Goal: Task Accomplishment & Management: Use online tool/utility

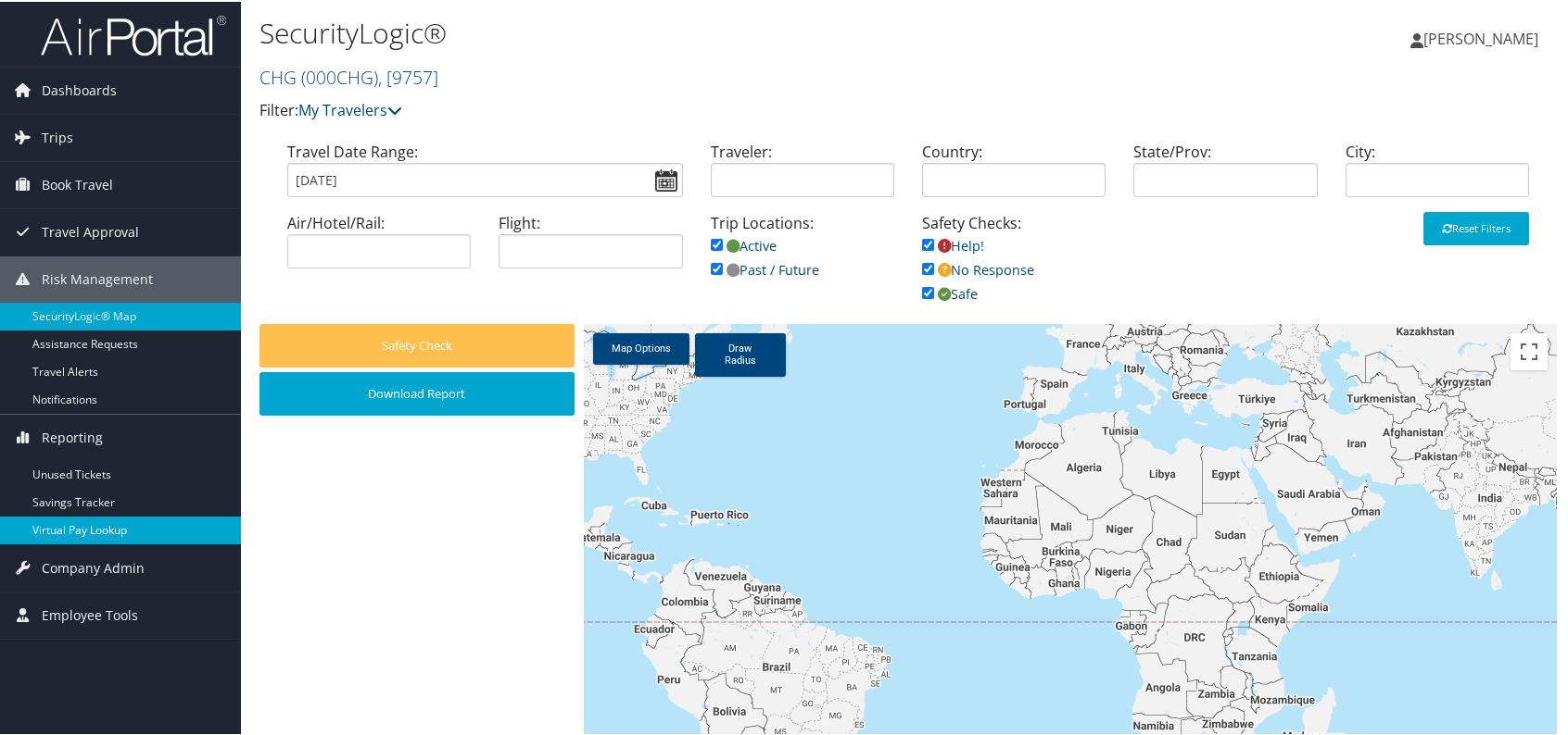
click at [125, 523] on link "Virtual Pay Lookup" at bounding box center [120, 528] width 241 height 28
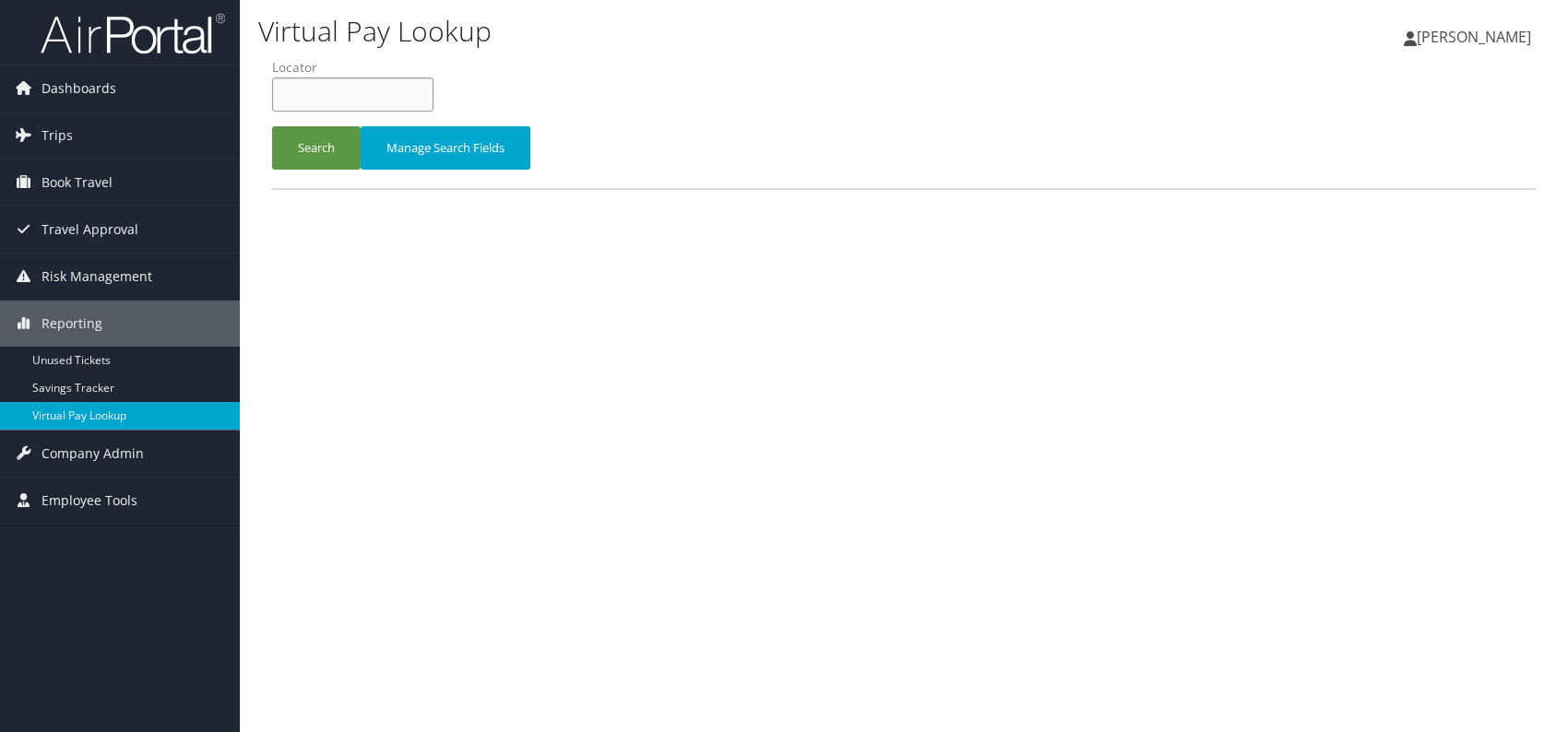
paste input "GZTCOK"
type input "GZTCOK"
click at [319, 160] on button "Search" at bounding box center [317, 148] width 89 height 43
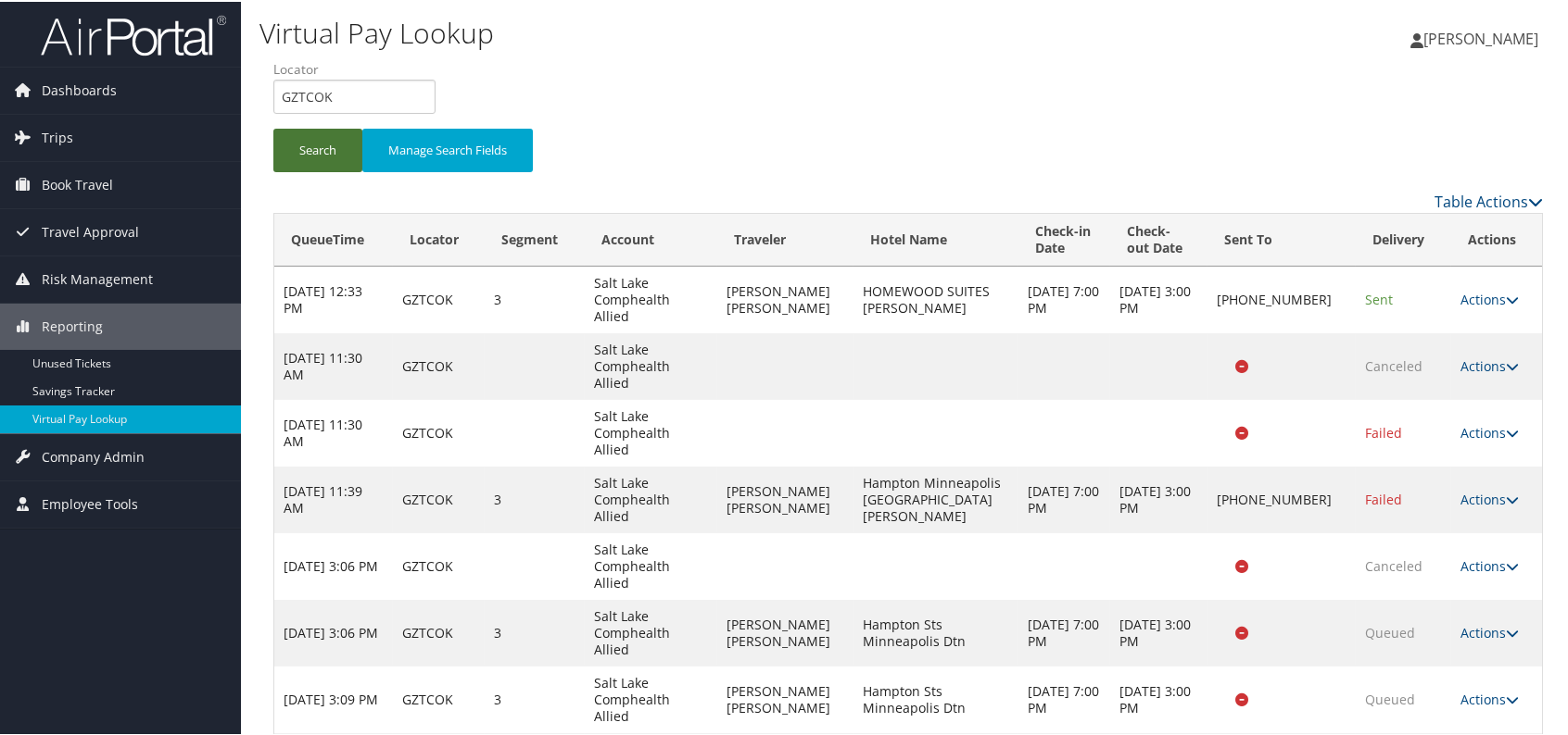
scroll to position [11, 0]
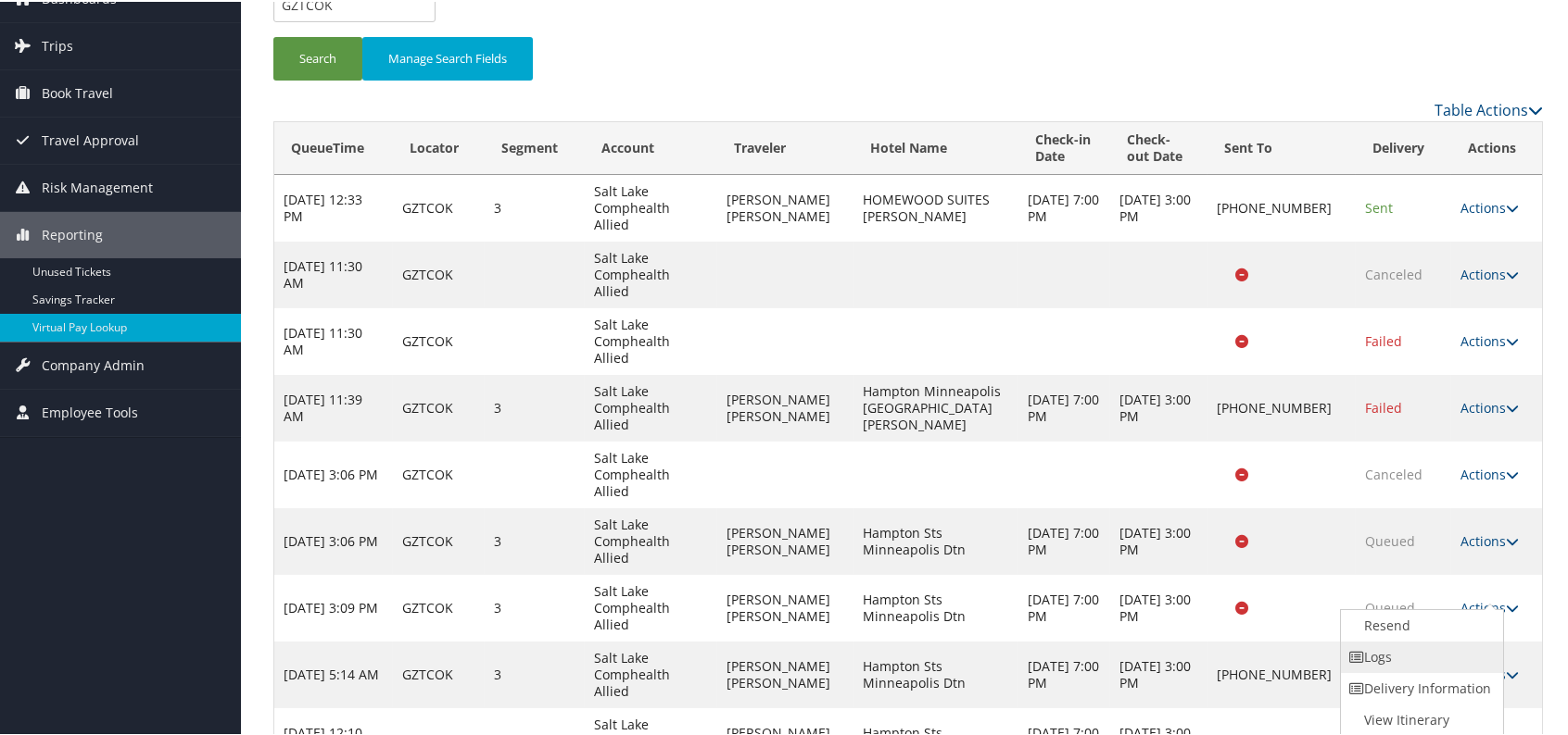
click at [1394, 656] on link "Logs" at bounding box center [1420, 655] width 158 height 31
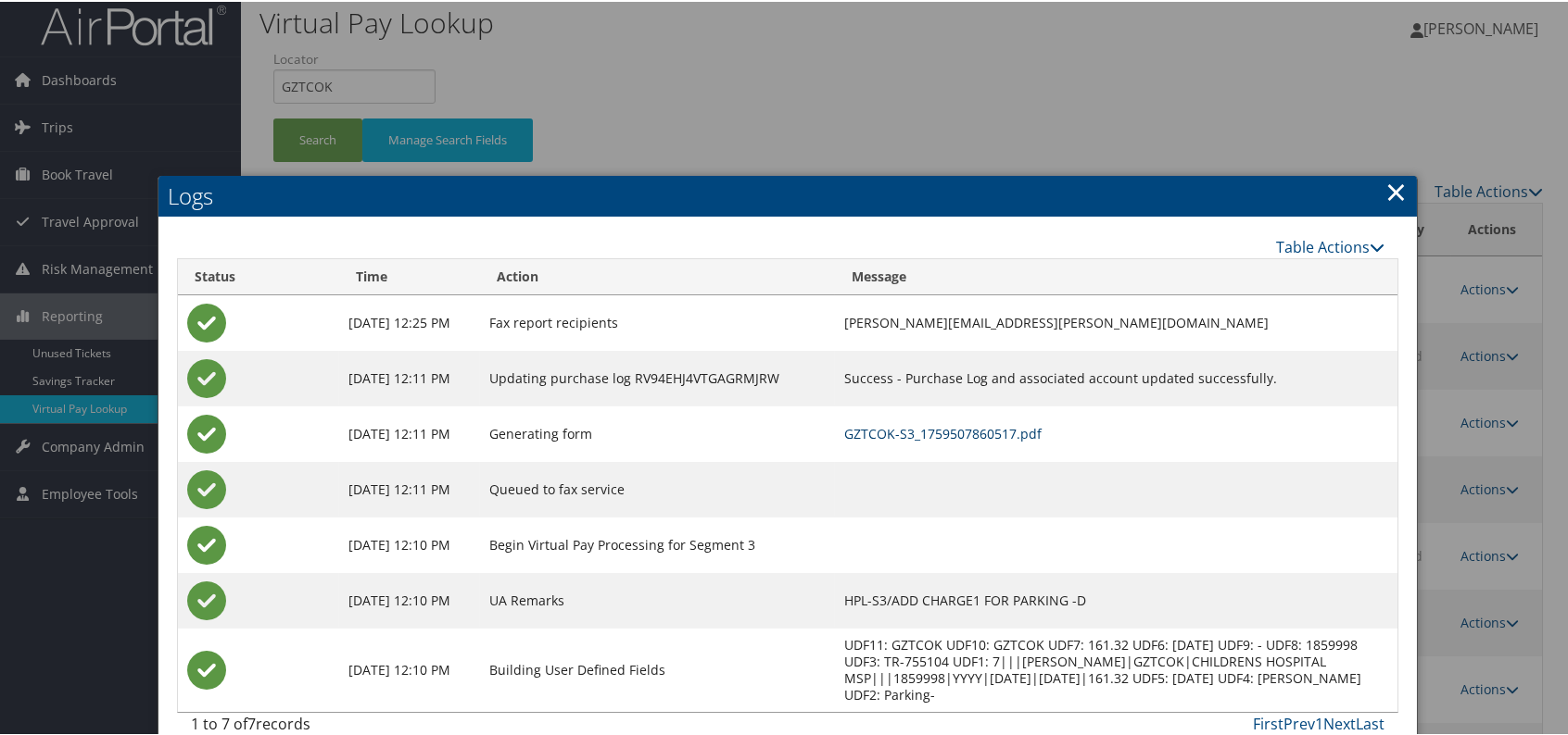
click at [1012, 430] on link "GZTCOK-S3_1759507860517.pdf" at bounding box center [942, 432] width 197 height 17
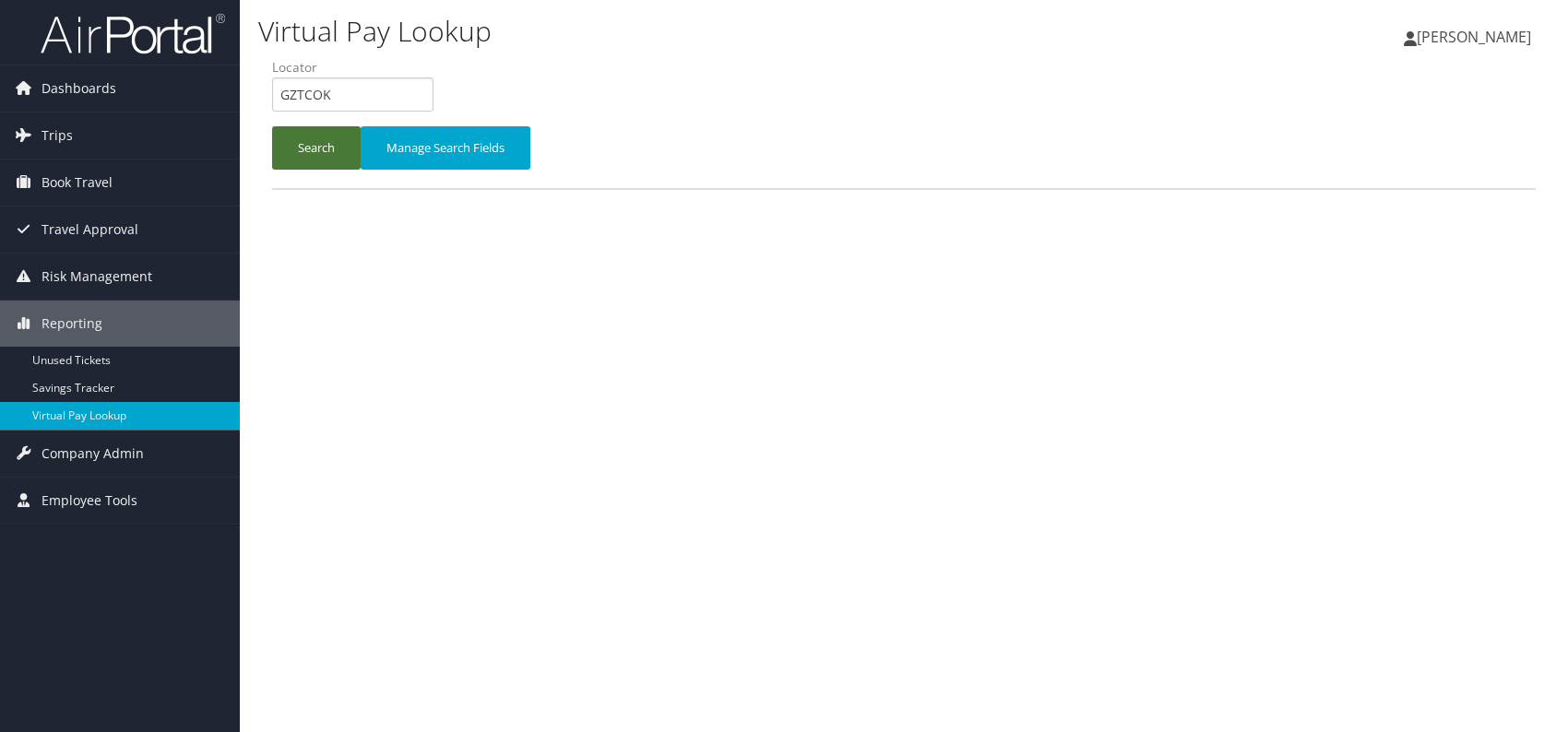
drag, startPoint x: 296, startPoint y: 154, endPoint x: 339, endPoint y: 167, distance: 44.9
click at [297, 154] on button "Search" at bounding box center [317, 148] width 89 height 43
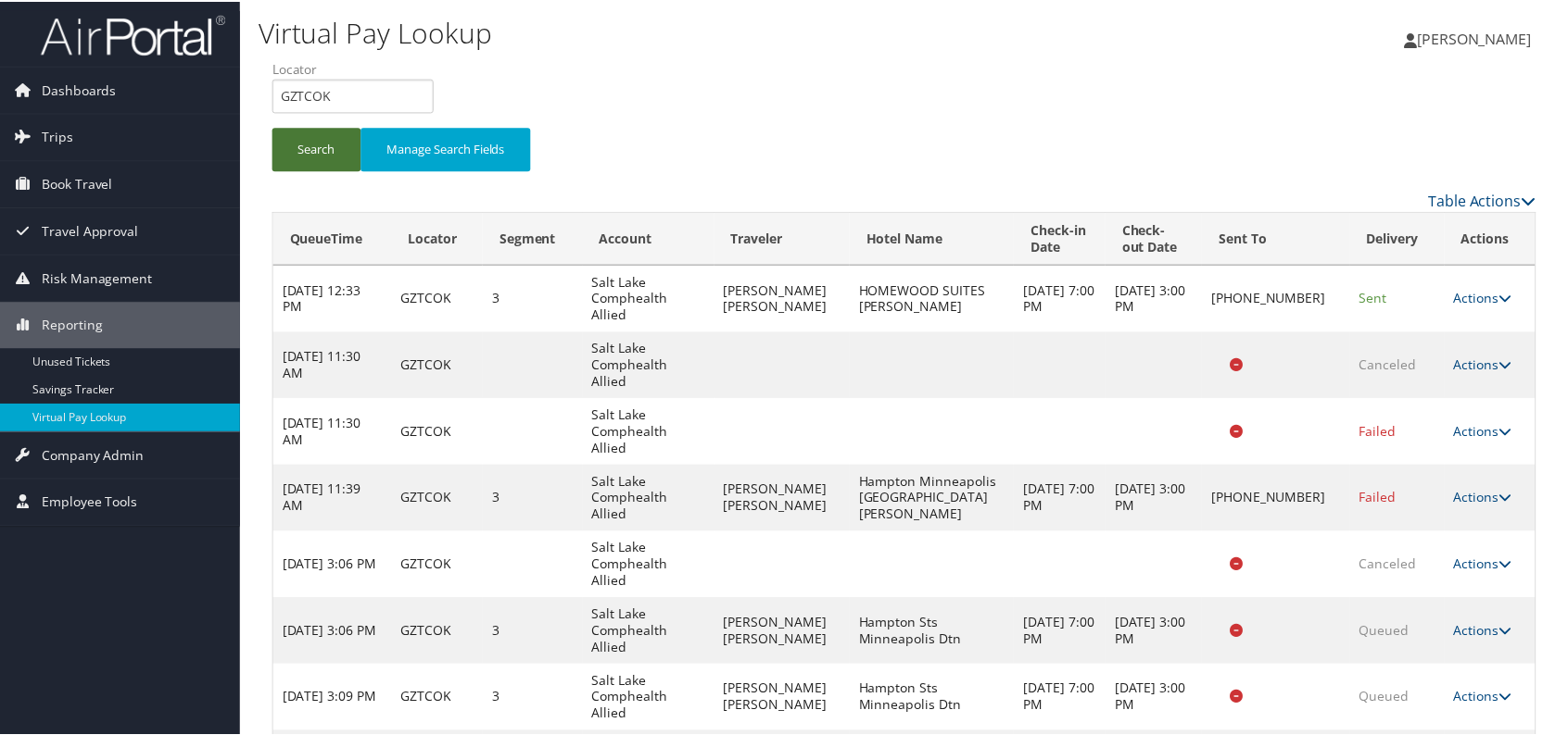
scroll to position [11, 0]
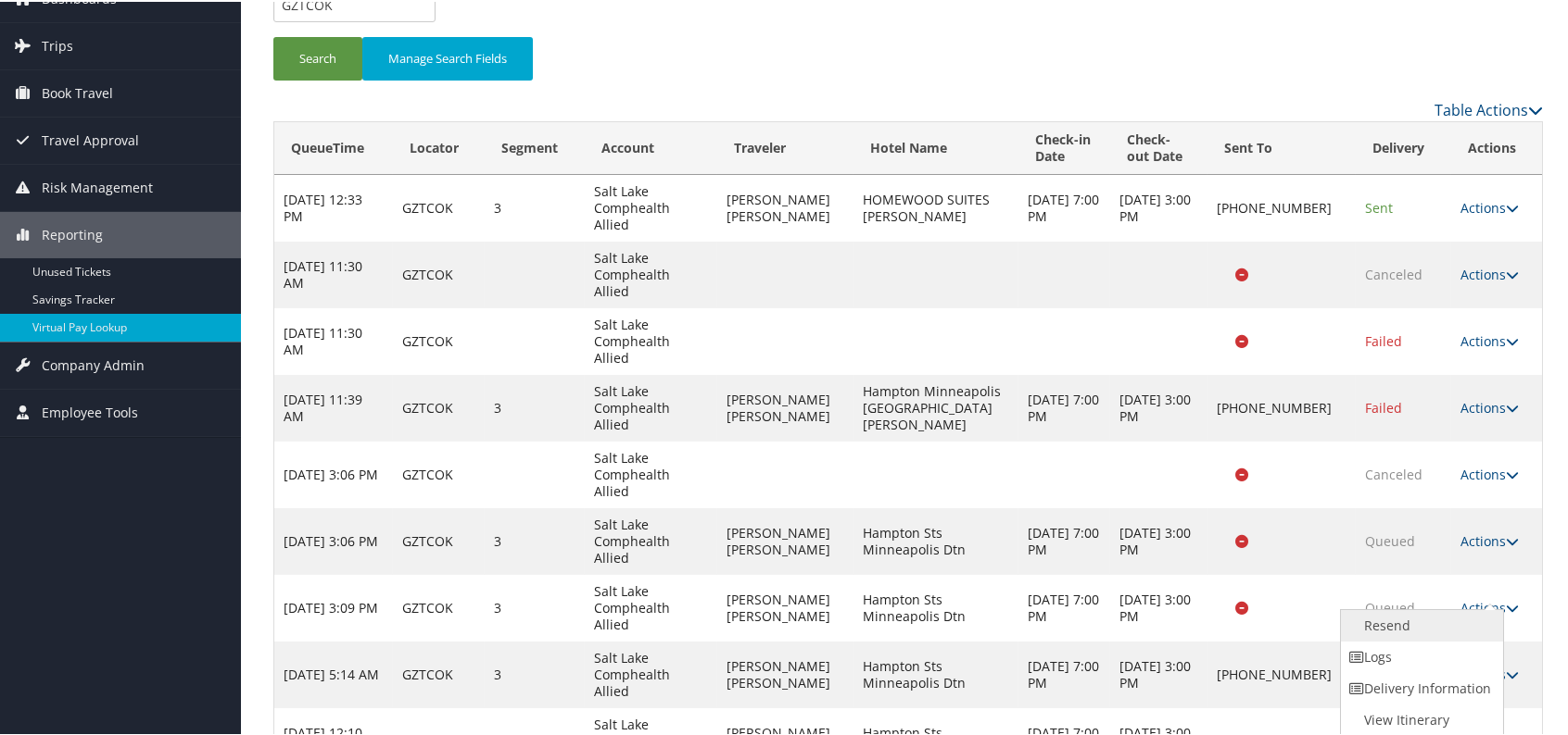
click at [1390, 628] on link "Resend" at bounding box center [1420, 624] width 158 height 31
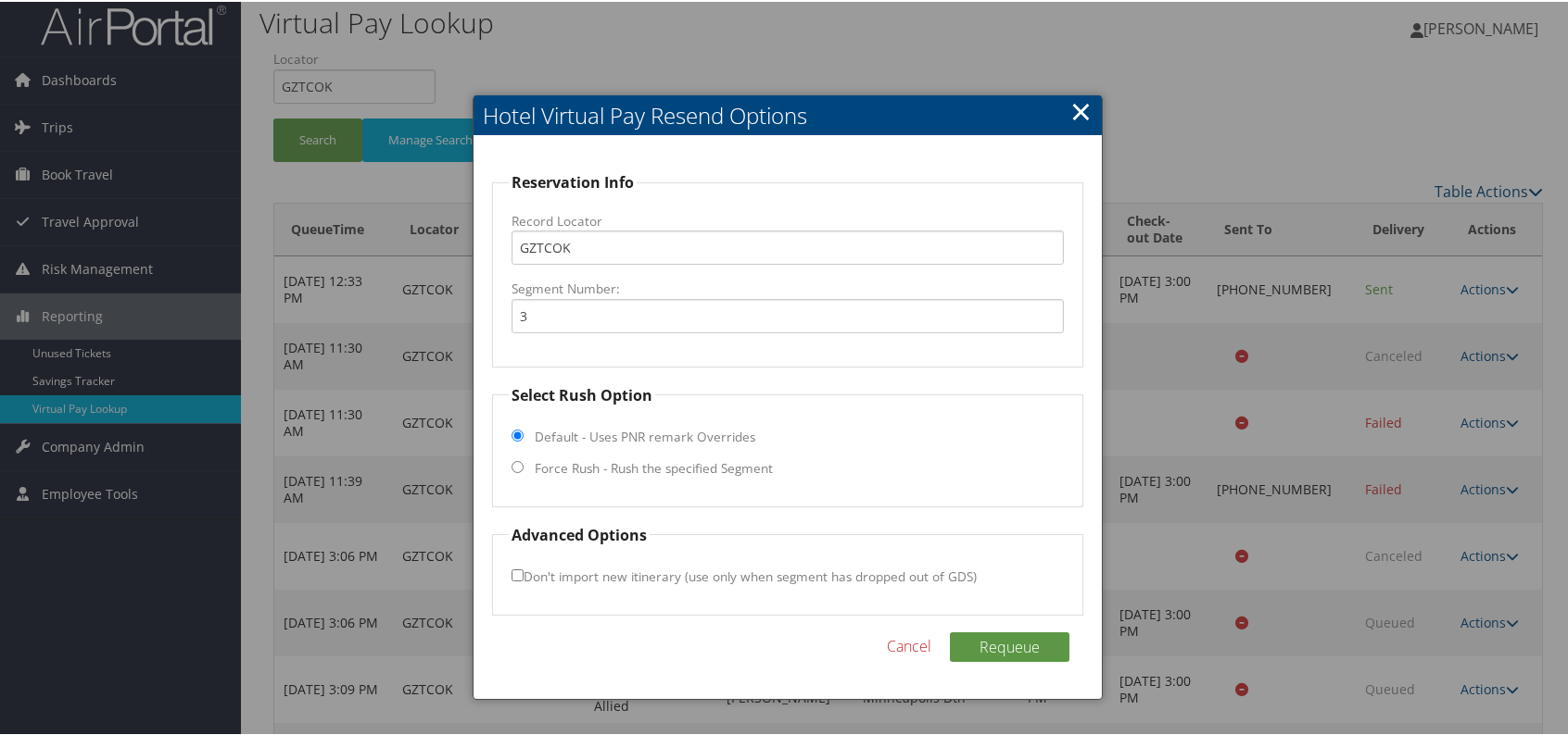
click at [521, 464] on fieldset "Select Rush Option Default - Uses PNR remark Overrides Force Rush - Rush the sp…" at bounding box center [787, 444] width 591 height 123
drag, startPoint x: 515, startPoint y: 463, endPoint x: 523, endPoint y: 478, distance: 17.0
click at [516, 463] on input "Force Rush - Rush the specified Segment" at bounding box center [517, 465] width 12 height 12
radio input "true"
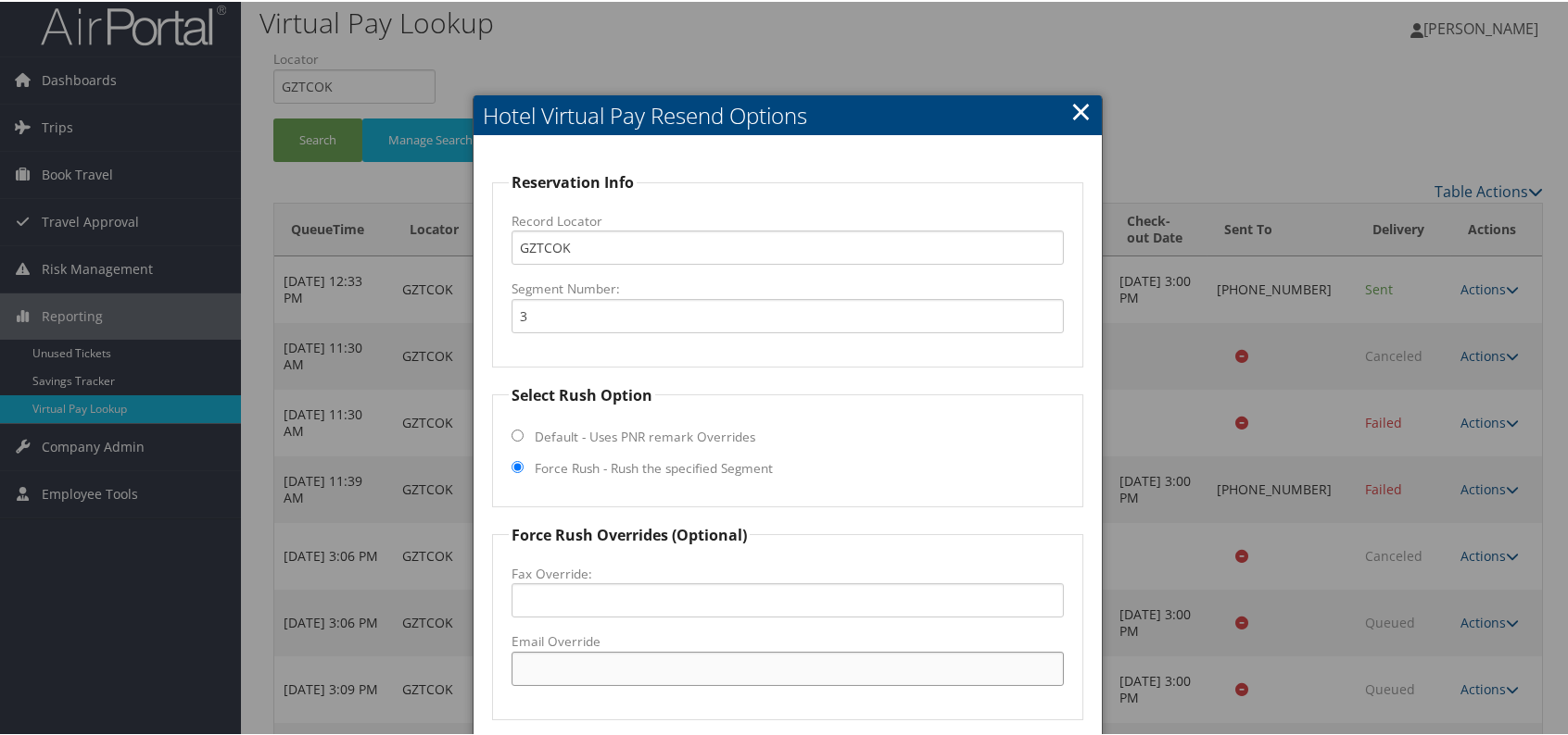
paste input "MSPMD_hampton_suites @hilton.com"
click at [672, 663] on input "MSPMD_hampton_suites @hilton.com" at bounding box center [787, 667] width 552 height 34
drag, startPoint x: 741, startPoint y: 656, endPoint x: 503, endPoint y: 669, distance: 238.4
click at [503, 669] on fieldset "Force Rush Overrides (Optional) Fax Override: Email Override MSPMD_hampton_suit…" at bounding box center [787, 621] width 591 height 197
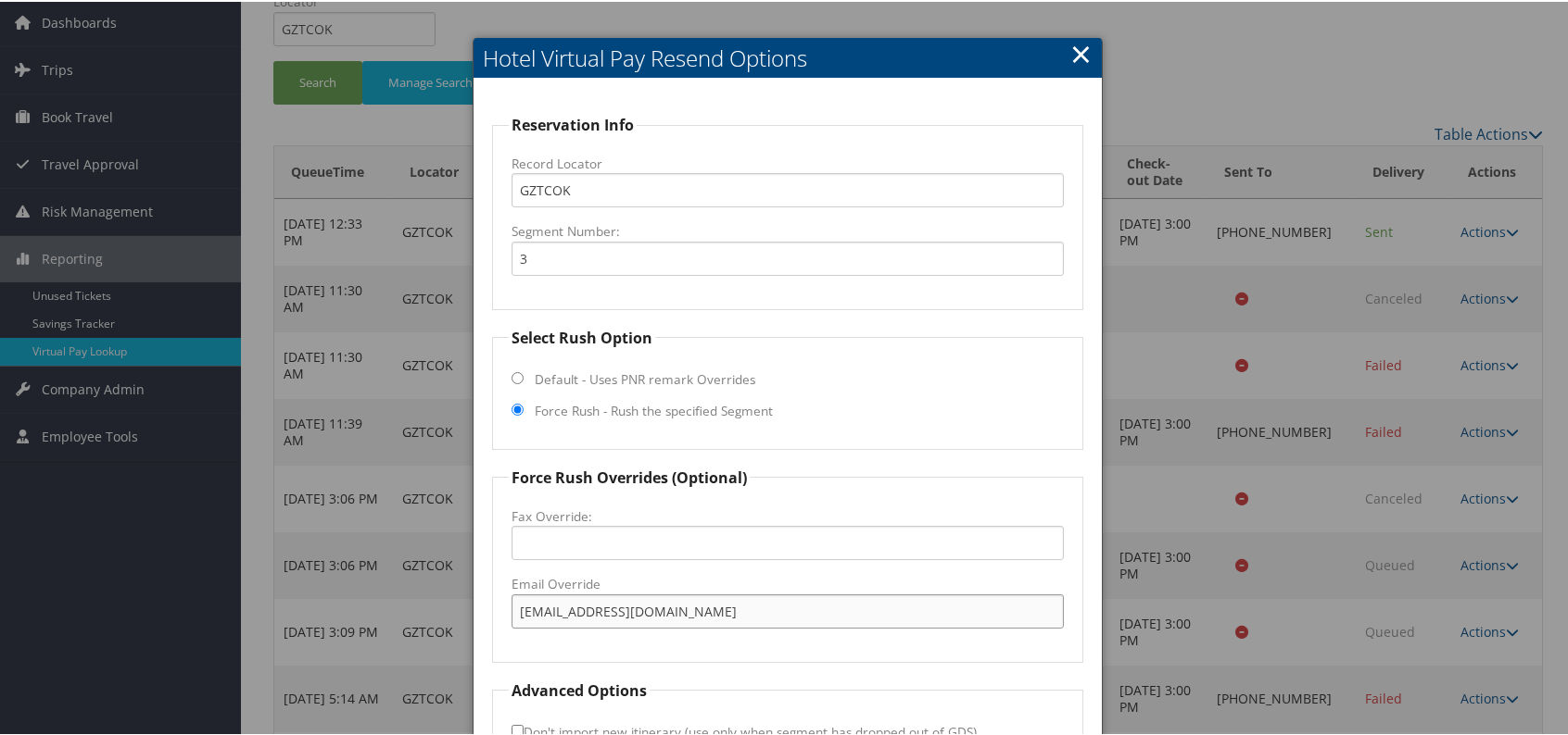
scroll to position [183, 0]
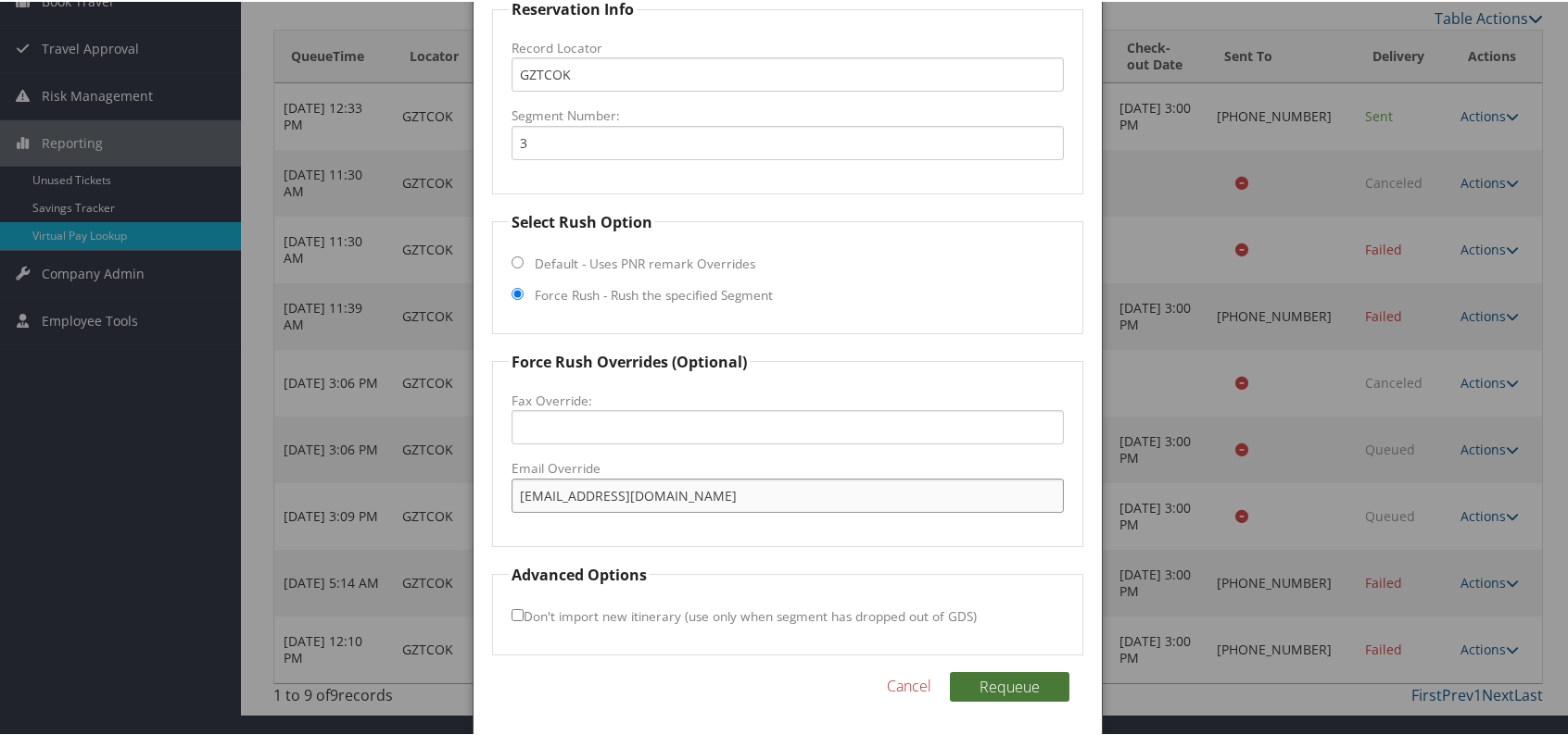
type input "MSPMD_hampton_suites@hilton.com"
click at [1016, 676] on button "Requeue" at bounding box center [1009, 686] width 119 height 30
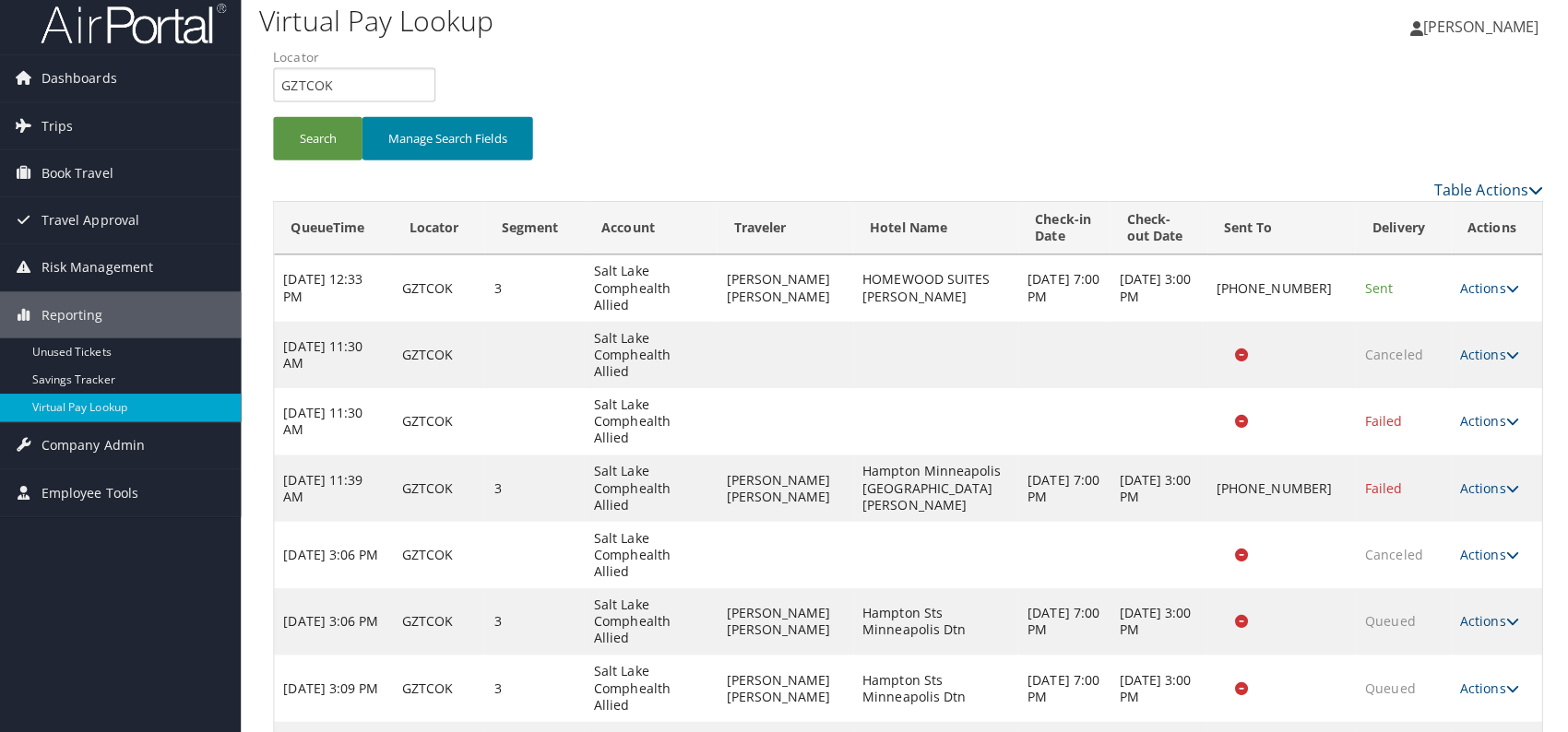
scroll to position [0, 0]
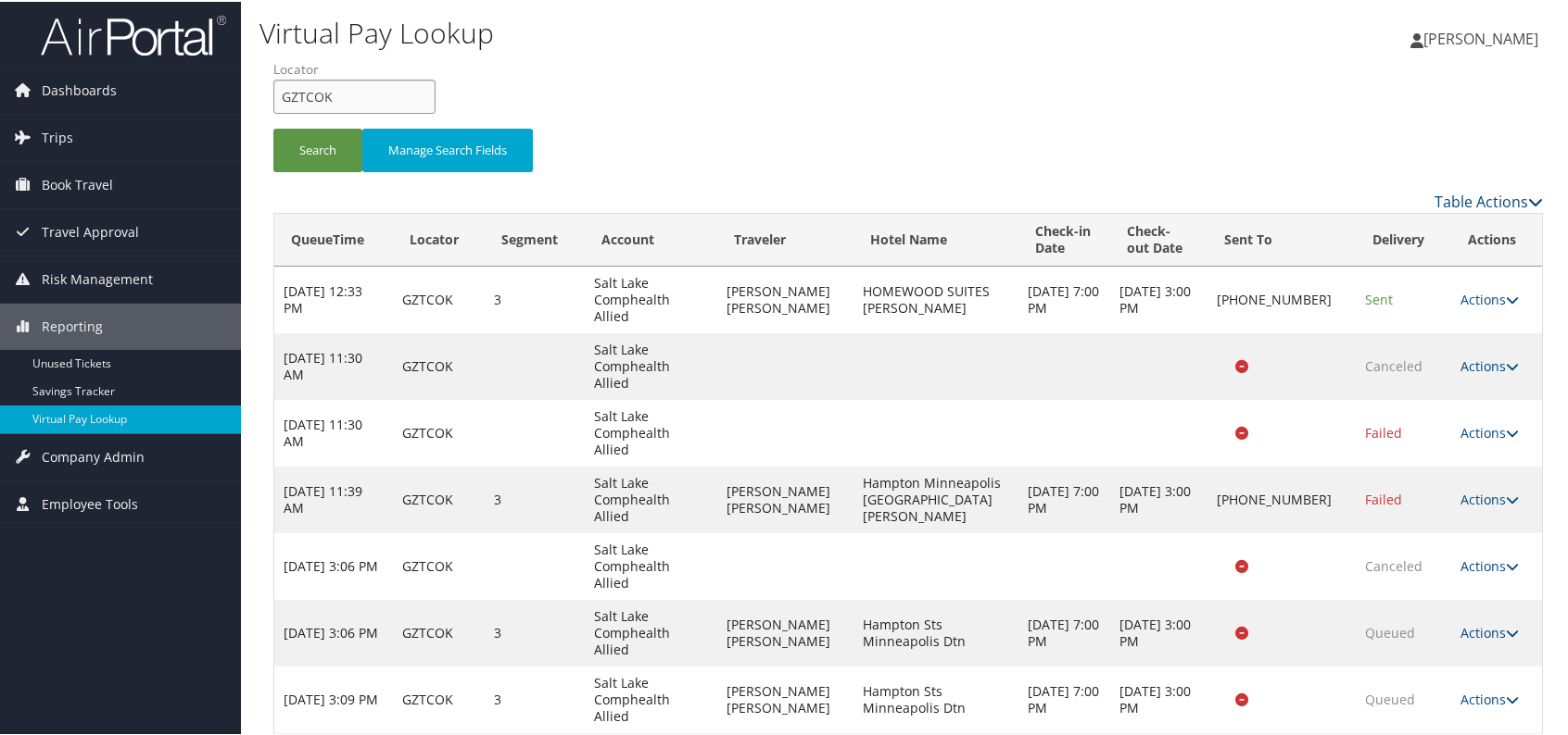
drag, startPoint x: 306, startPoint y: 88, endPoint x: 288, endPoint y: 94, distance: 19.0
click at [288, 94] on input "GZTCOK" at bounding box center [354, 94] width 162 height 34
type input "G"
paste input "JYLPXG"
type input "JYLPXG"
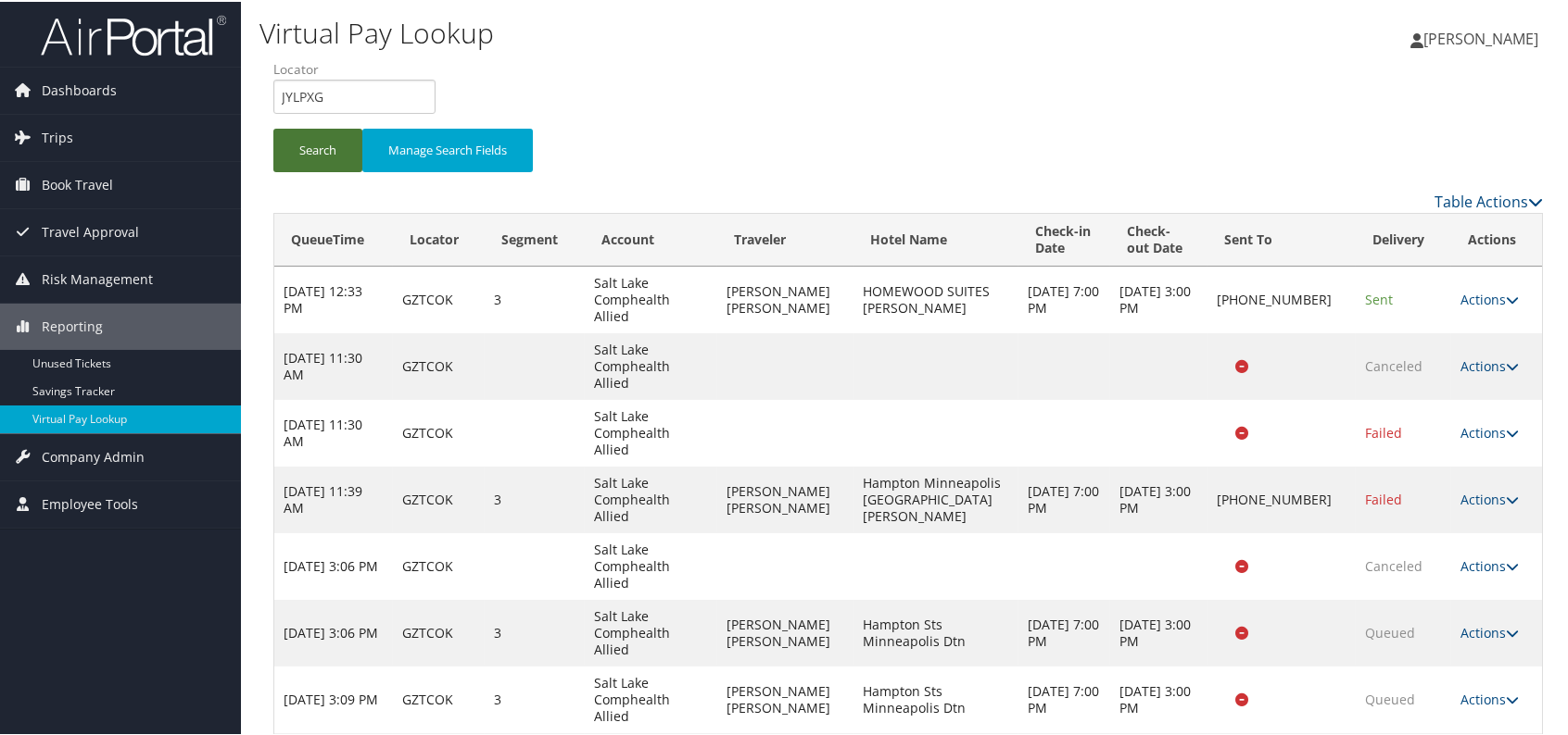
click at [310, 142] on button "Search" at bounding box center [318, 148] width 89 height 44
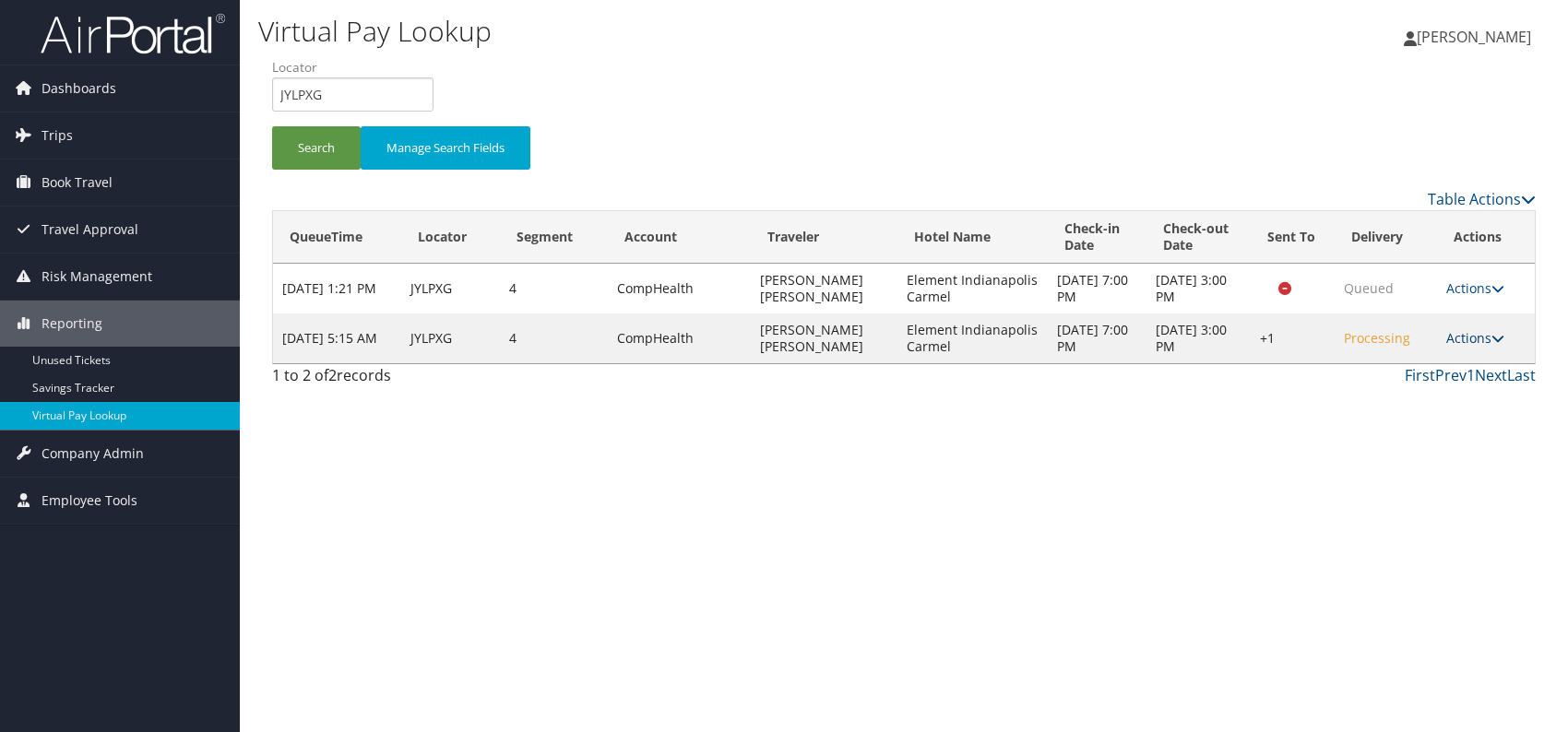
click at [1474, 340] on link "Actions" at bounding box center [1475, 338] width 58 height 17
click at [1410, 399] on link "Logs" at bounding box center [1419, 396] width 157 height 31
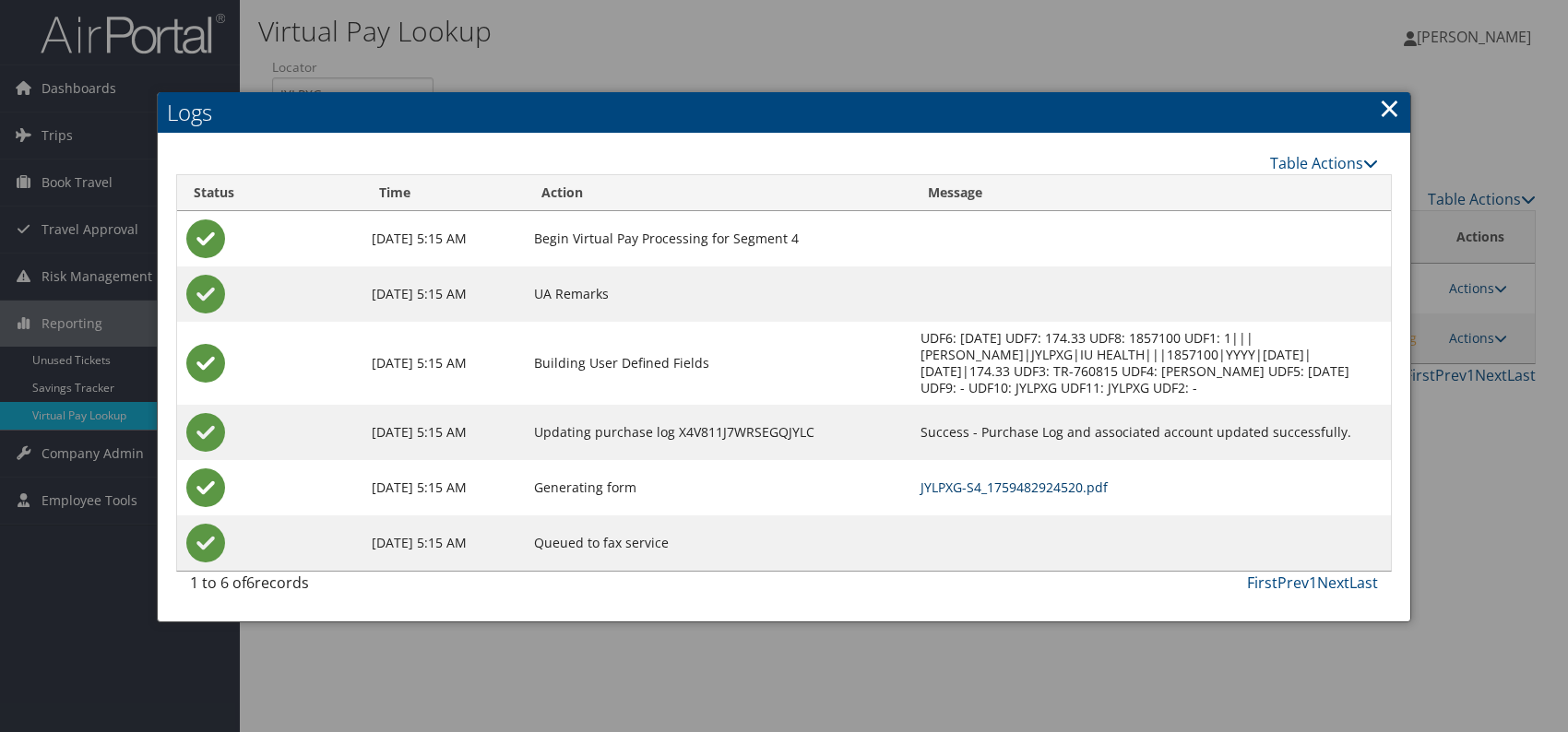
click at [956, 485] on link "JYLPXG-S4_1759482924520.pdf" at bounding box center [1014, 488] width 187 height 17
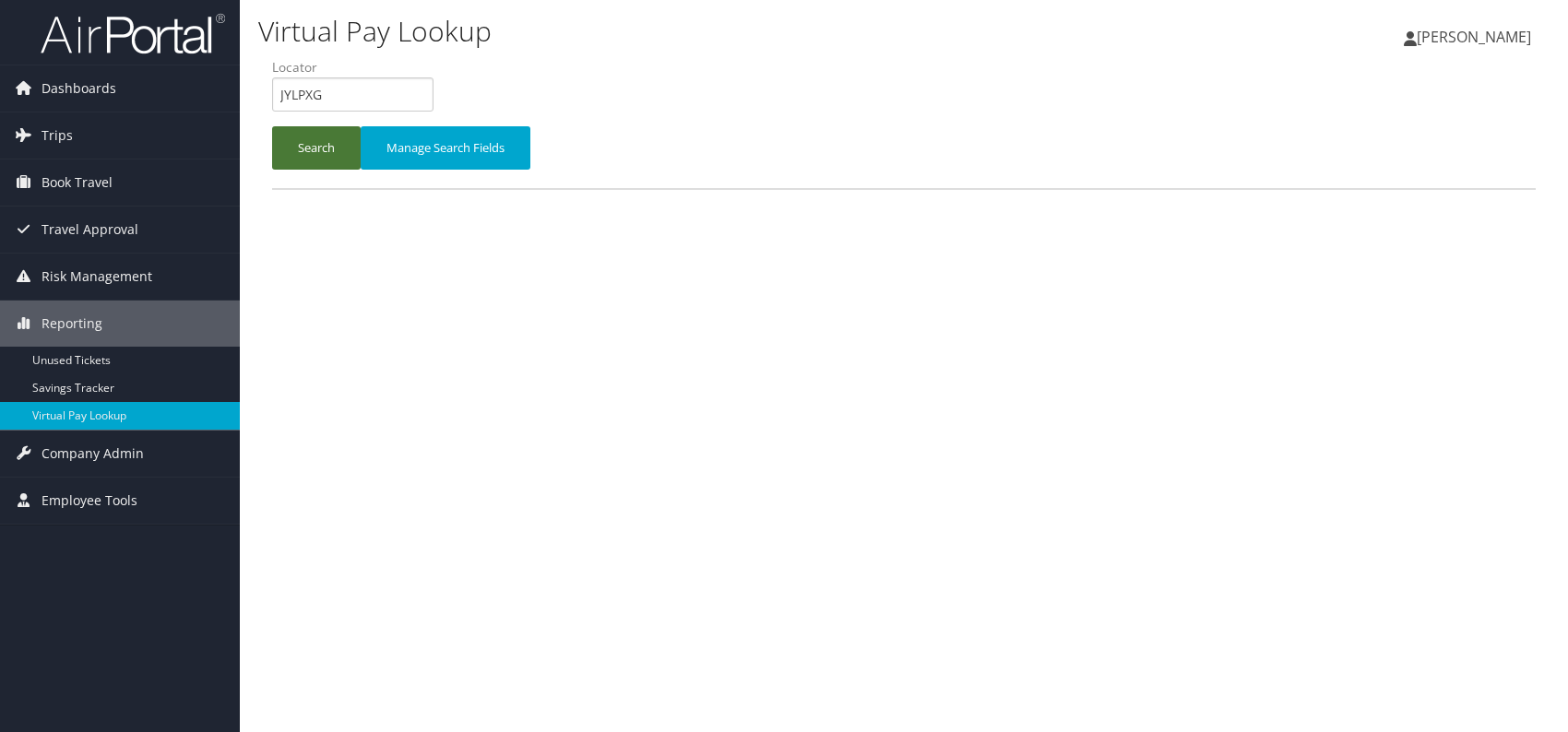
click at [304, 155] on button "Search" at bounding box center [317, 148] width 89 height 43
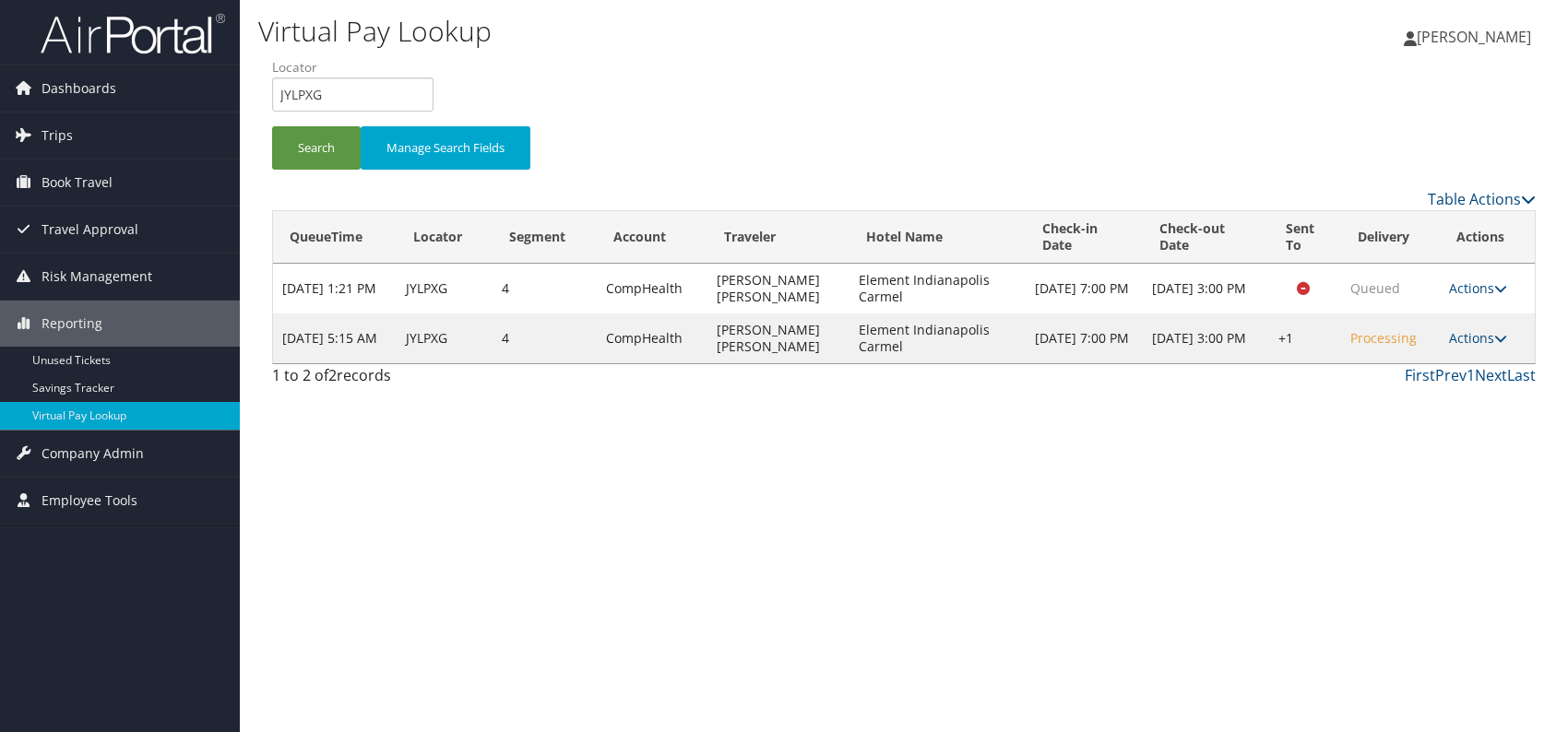
drag, startPoint x: 1474, startPoint y: 335, endPoint x: 1430, endPoint y: 363, distance: 52.2
click at [1474, 335] on link "Actions" at bounding box center [1478, 338] width 58 height 17
click at [1413, 369] on link "Resend" at bounding box center [1425, 364] width 157 height 31
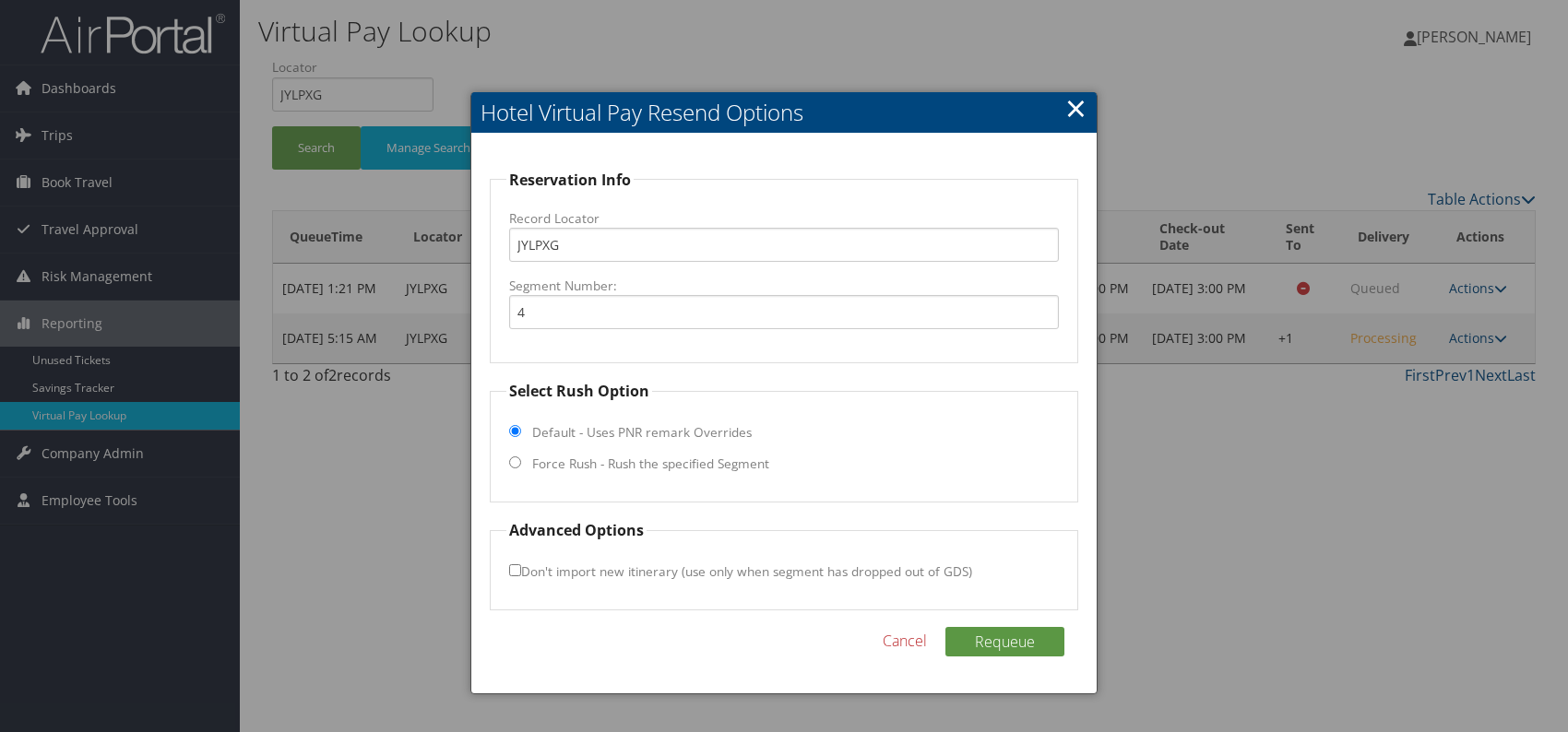
click at [510, 465] on input "Force Rush - Rush the specified Segment" at bounding box center [515, 463] width 12 height 12
radio input "true"
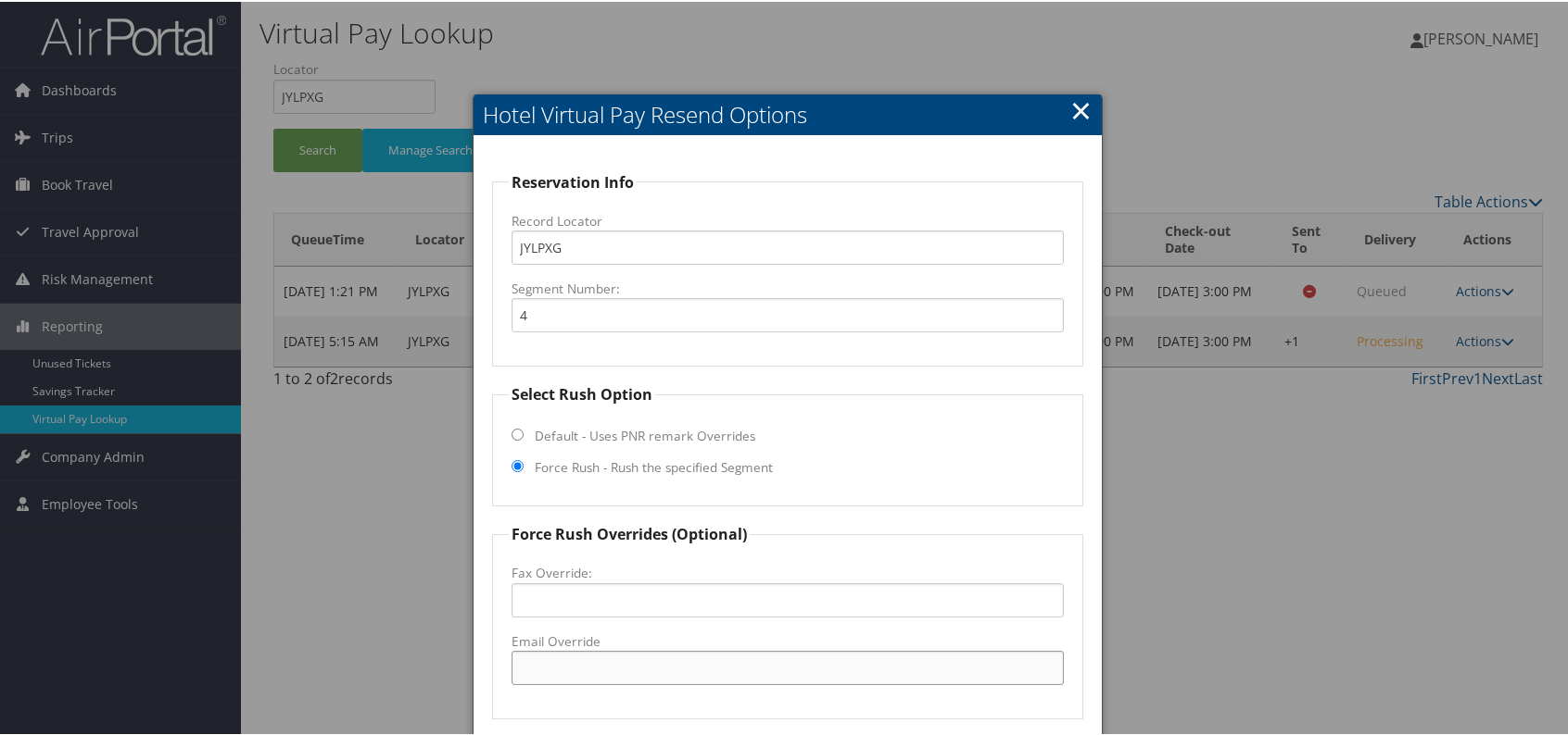
paste input "Element Indianapolis Carmel"
click at [570, 664] on input "Element Indianapolis Carmel" at bounding box center [787, 666] width 552 height 34
click at [644, 670] on input "ElementIndianapolis Carmel" at bounding box center [787, 666] width 552 height 34
click at [737, 671] on input "ElementIndianapolisCarmel" at bounding box center [787, 666] width 552 height 34
drag, startPoint x: 791, startPoint y: 667, endPoint x: 512, endPoint y: 679, distance: 279.3
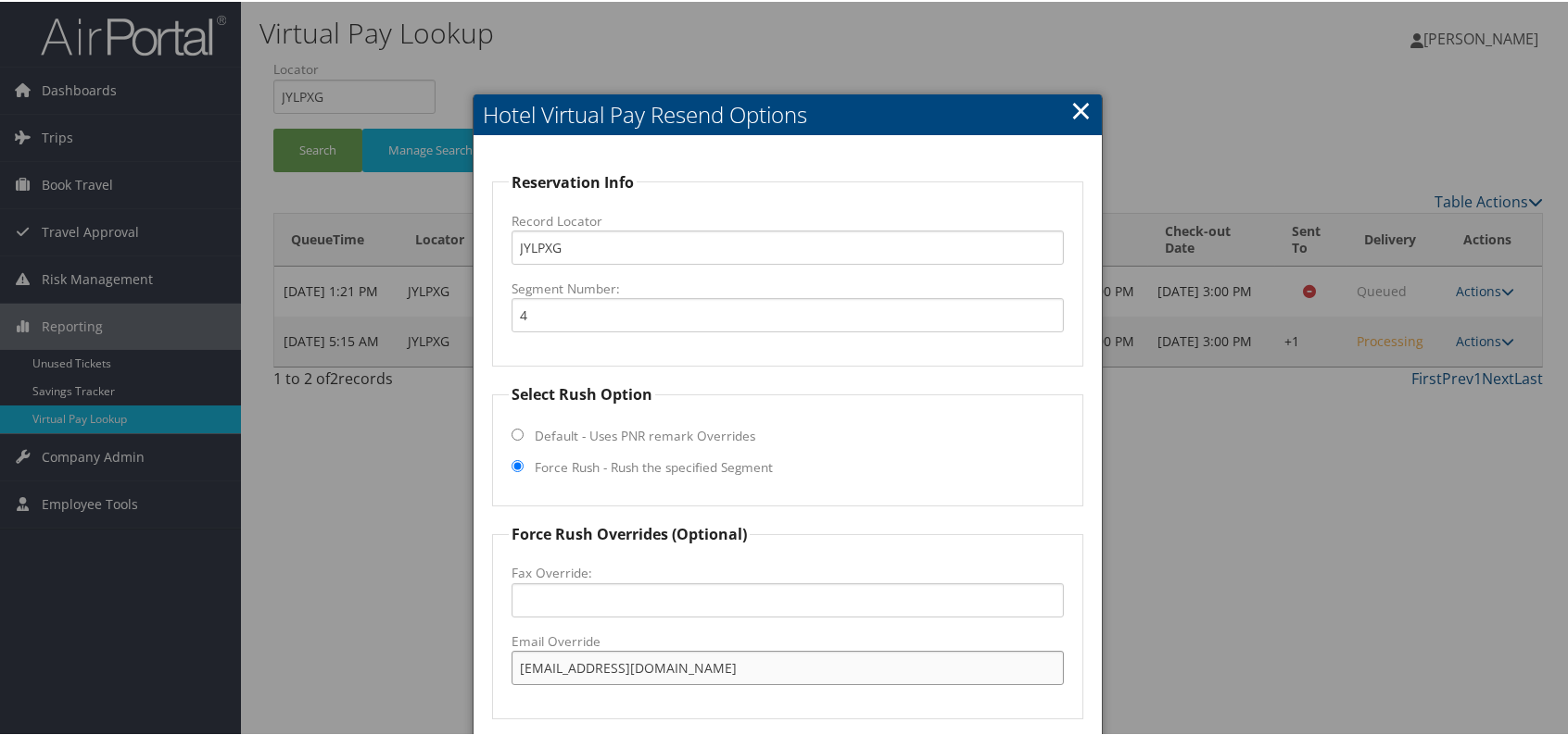
click at [512, 679] on input "ElementIndianapolisCarmel@gmail.com" at bounding box center [787, 666] width 552 height 34
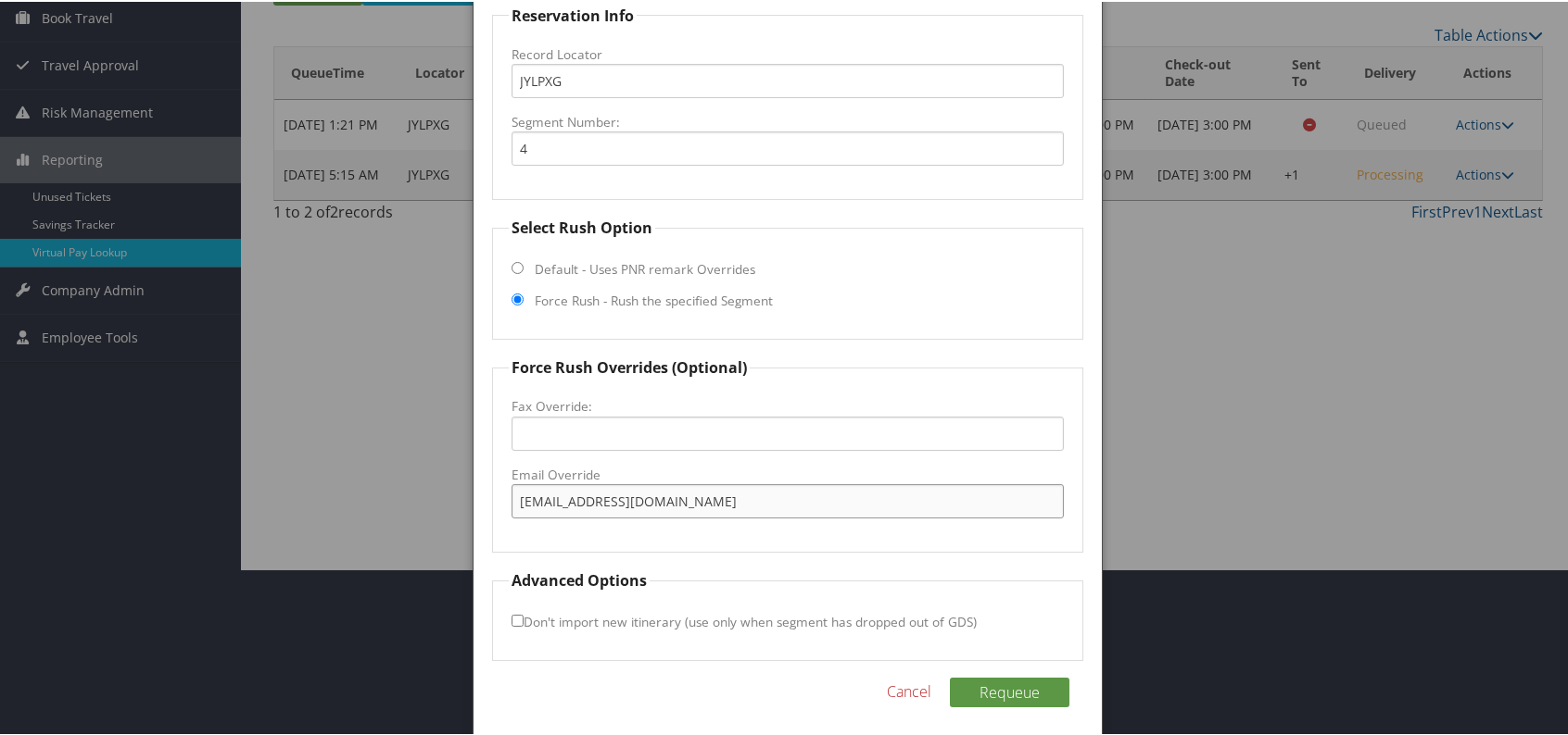
scroll to position [173, 0]
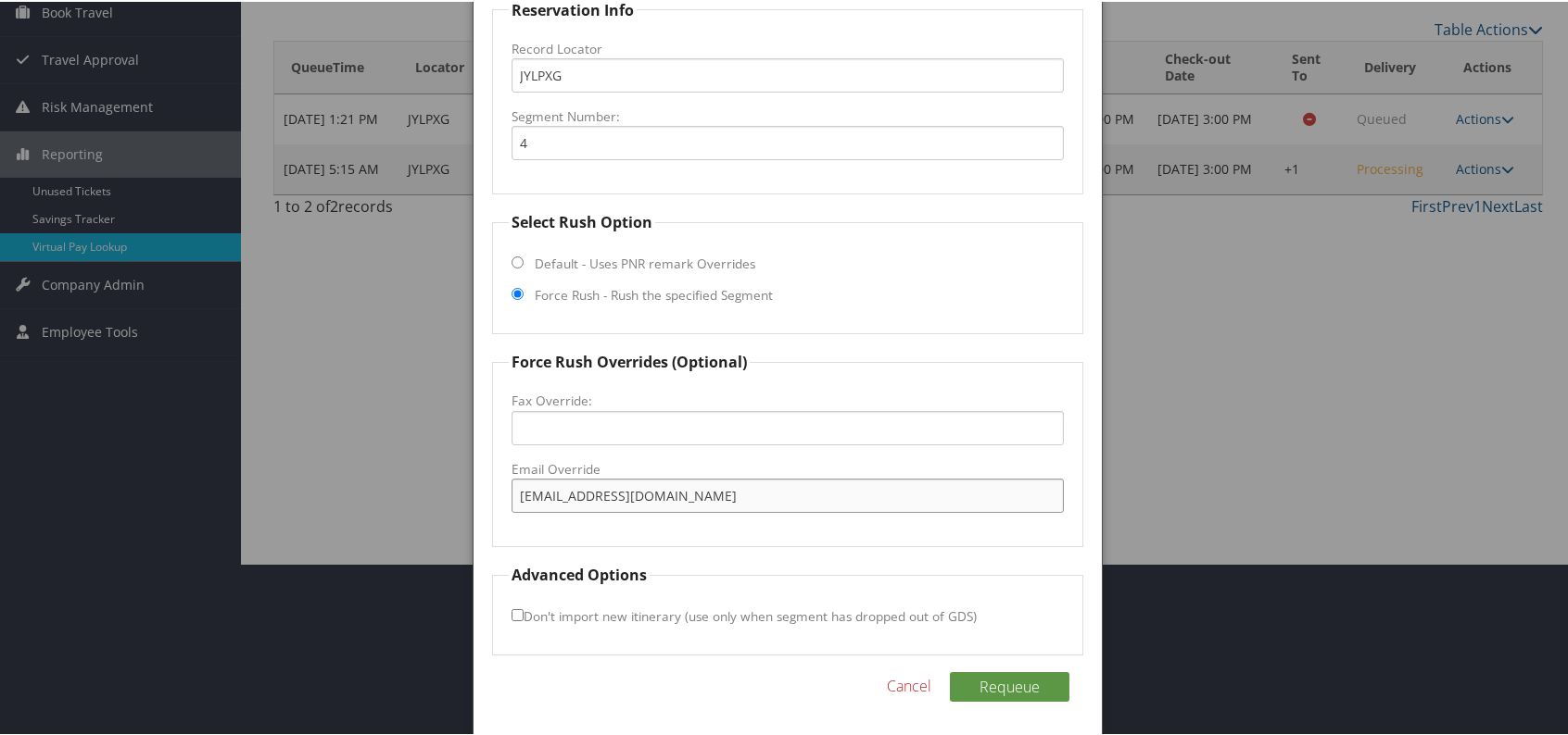
type input "ElementIndianapolisCarmel@gmail.com"
click at [978, 681] on button "Requeue" at bounding box center [1009, 686] width 119 height 30
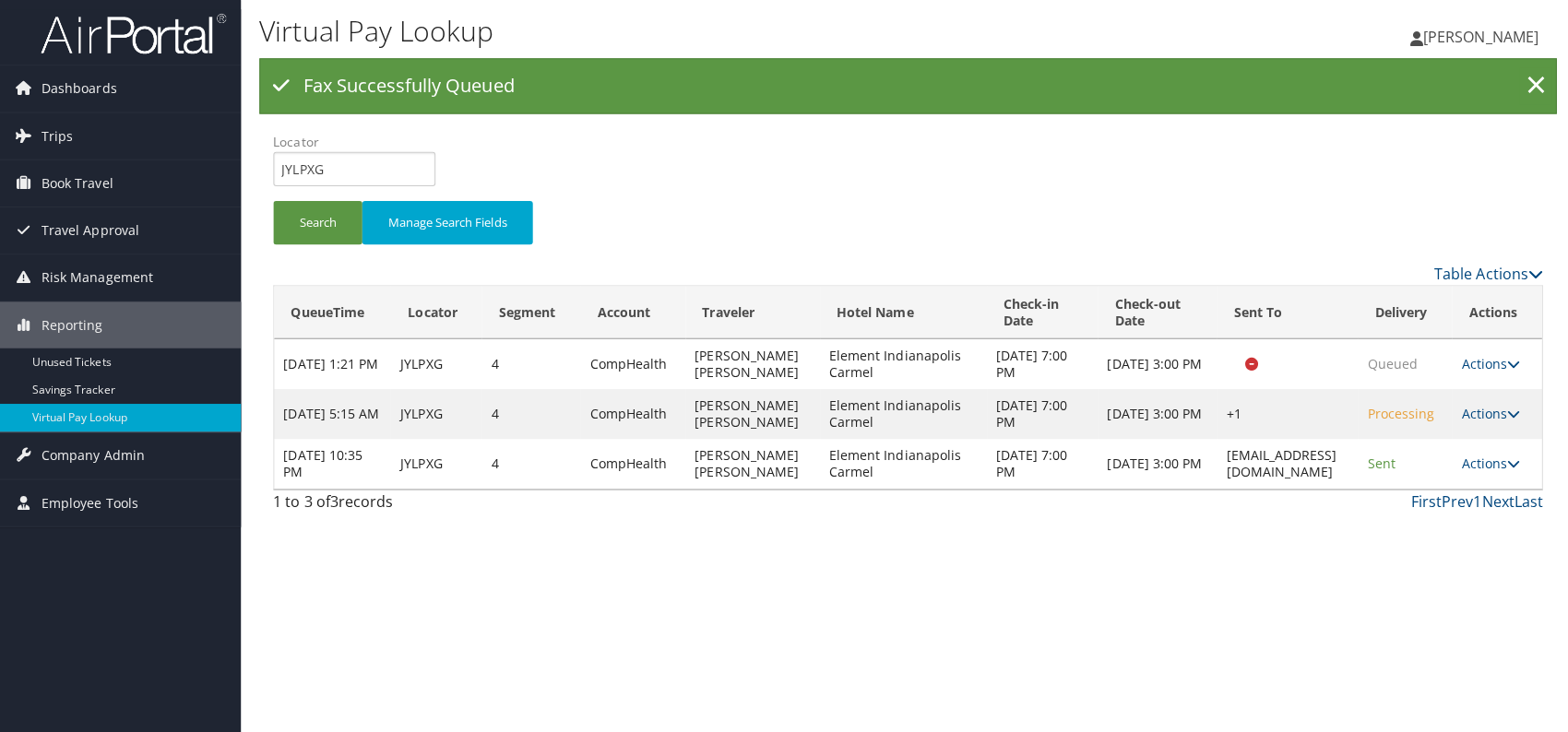
scroll to position [0, 0]
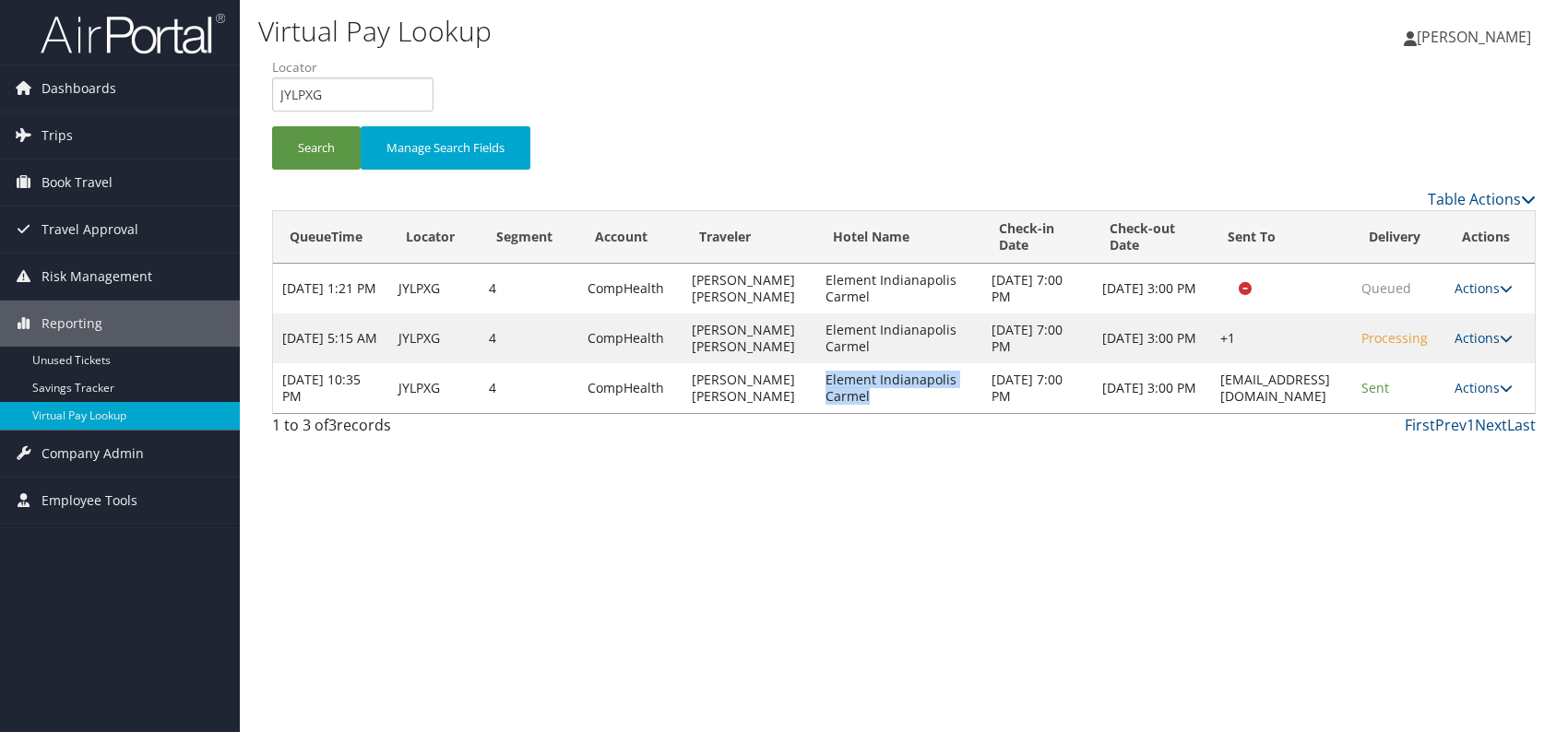
drag, startPoint x: 805, startPoint y: 395, endPoint x: 895, endPoint y: 396, distance: 90.0
click at [895, 396] on td "Element Indianapolis Carmel" at bounding box center [899, 388] width 166 height 50
click at [1027, 454] on div "Virtual Pay Lookup [PERSON_NAME] [PERSON_NAME] My Settings Travel Agency Contac…" at bounding box center [904, 366] width 1329 height 732
drag, startPoint x: 266, startPoint y: 100, endPoint x: 256, endPoint y: 100, distance: 10.0
click at [256, 100] on div "Virtual Pay Lookup [PERSON_NAME] [PERSON_NAME] My Settings Travel Agency Contac…" at bounding box center [904, 366] width 1329 height 732
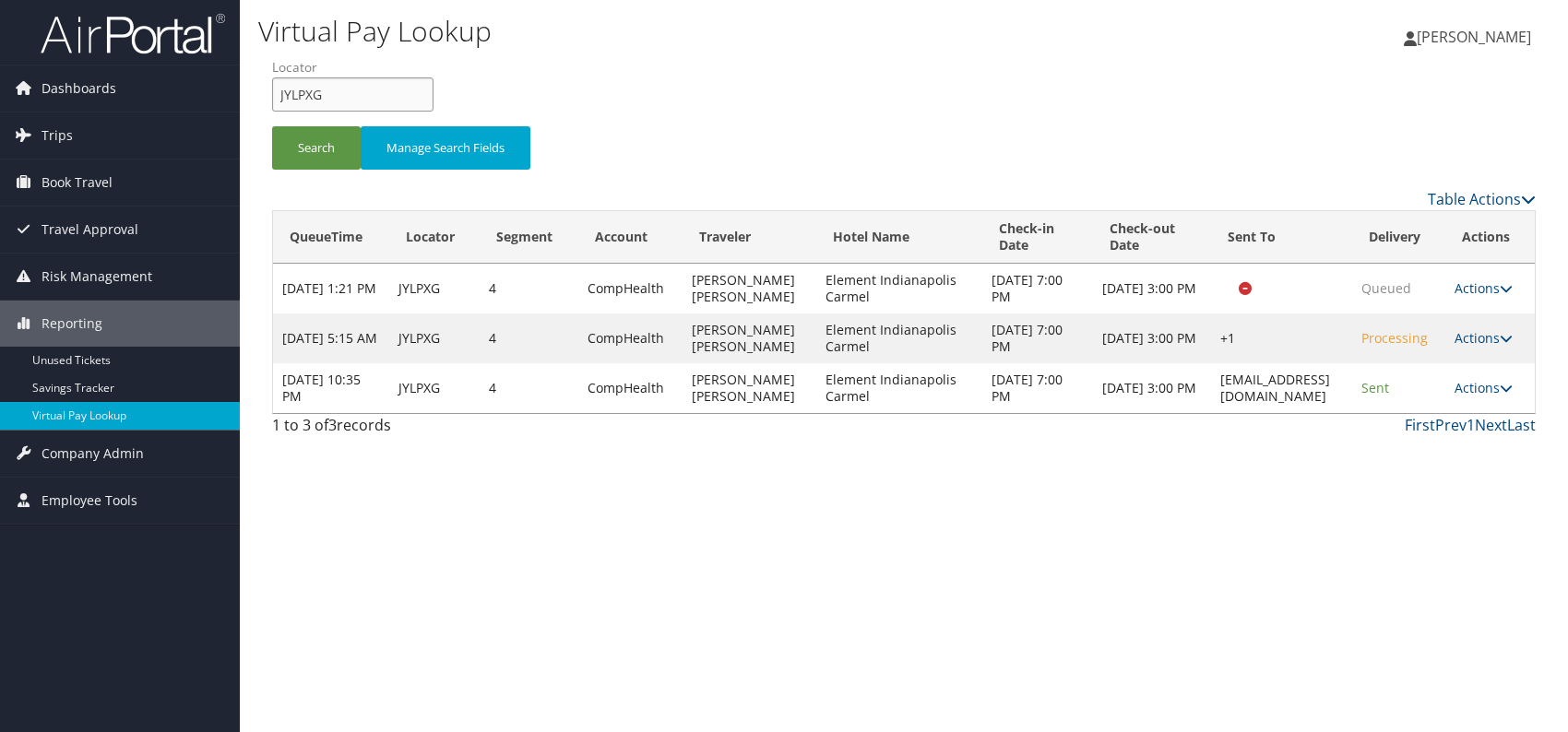
paste input "NWEKGZ"
type input "NWEKGZ"
click at [304, 141] on button "Search" at bounding box center [317, 148] width 89 height 43
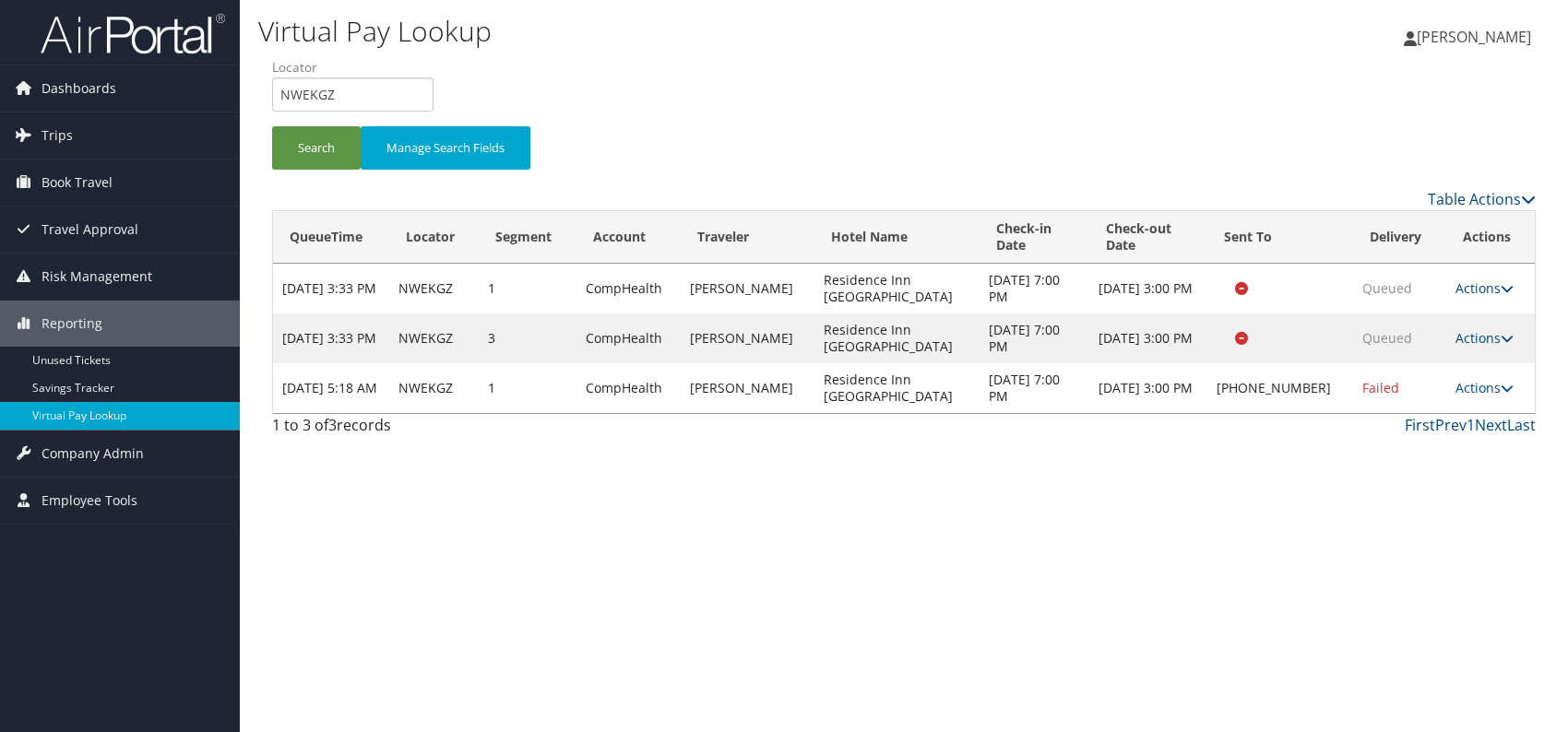
drag, startPoint x: 1485, startPoint y: 401, endPoint x: 1441, endPoint y: 428, distance: 51.6
click at [1483, 397] on link "Actions" at bounding box center [1484, 388] width 58 height 17
click at [1384, 459] on link "Logs" at bounding box center [1425, 454] width 157 height 31
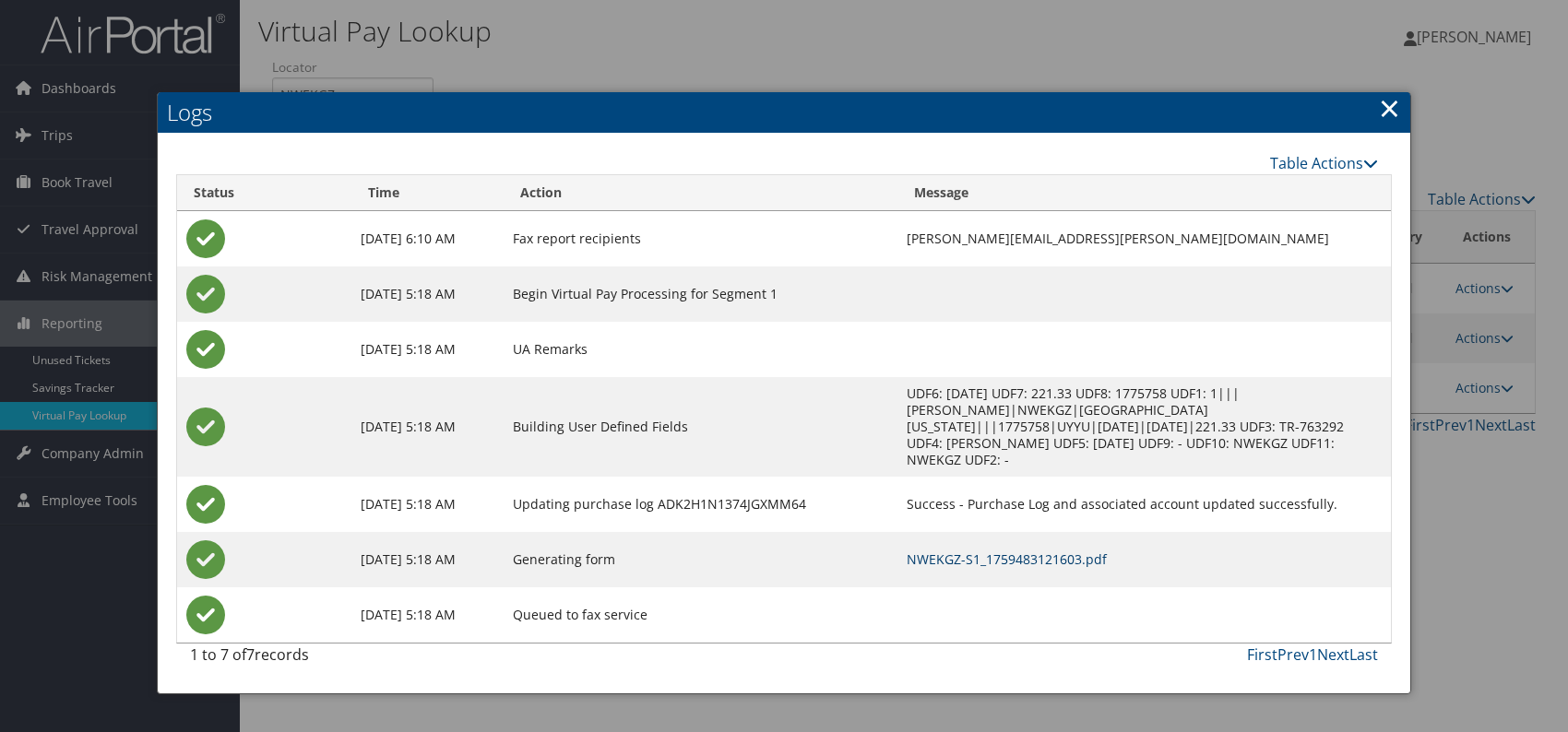
click at [993, 550] on link "NWEKGZ-S1_1759483121603.pdf" at bounding box center [1006, 559] width 200 height 17
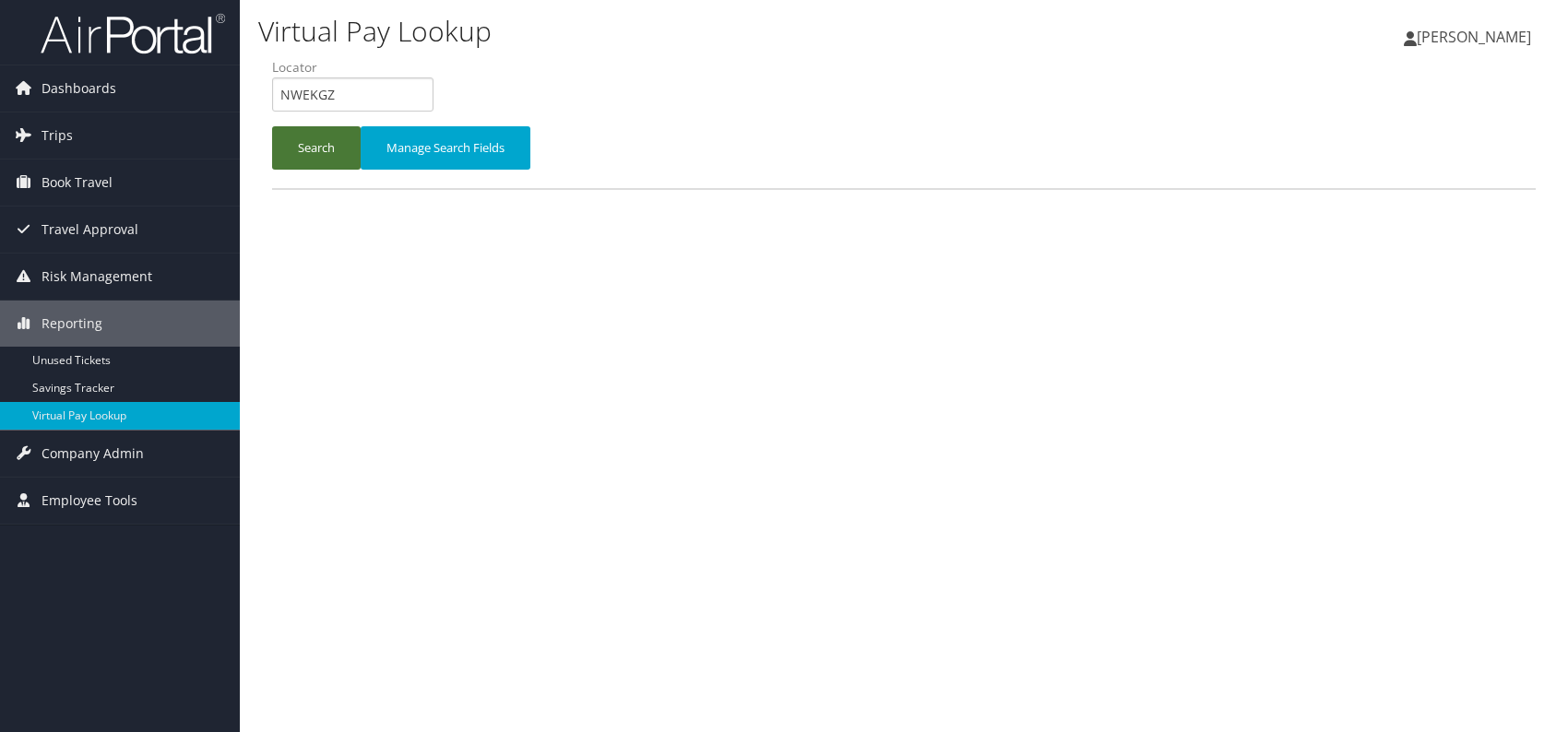
click at [312, 153] on button "Search" at bounding box center [317, 148] width 89 height 43
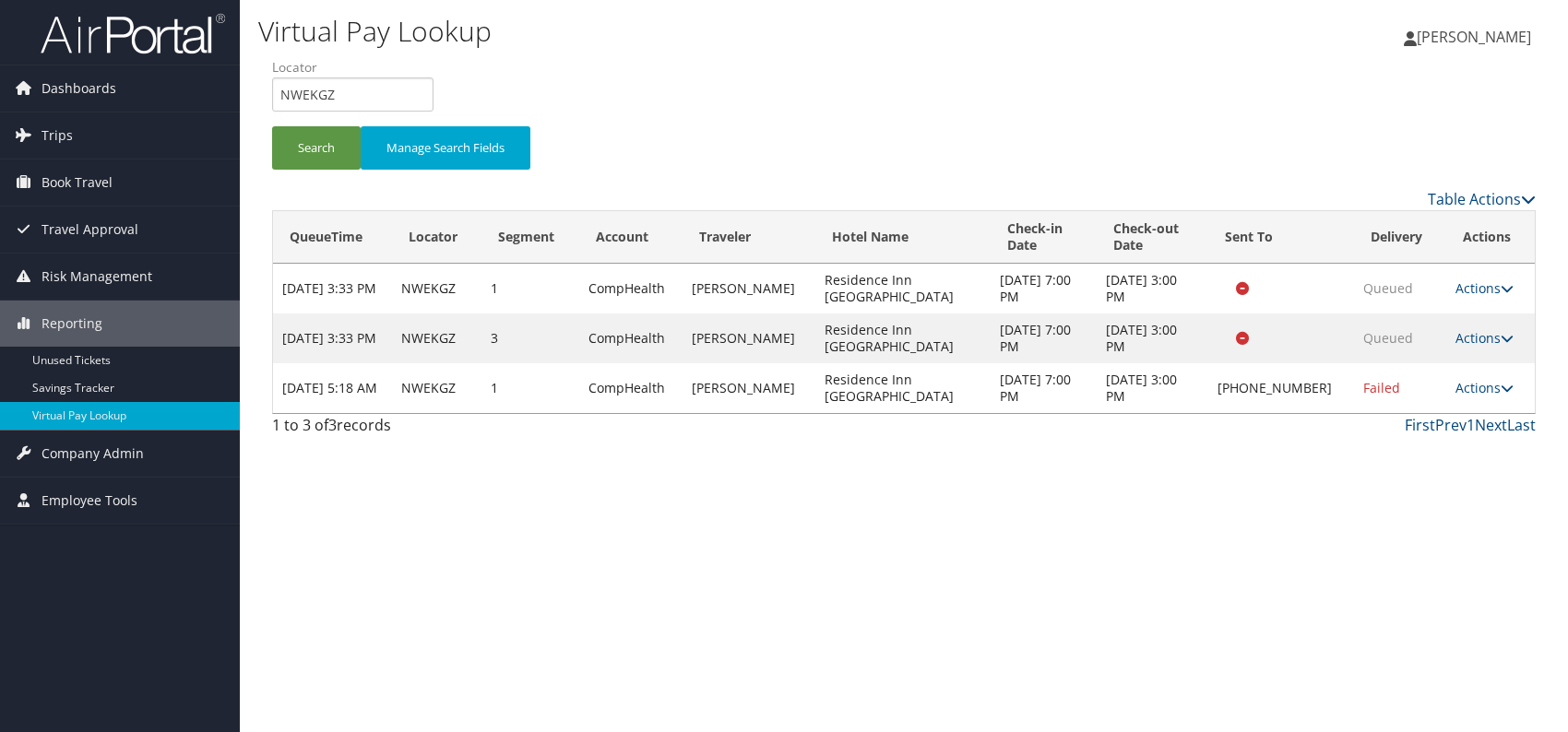
drag, startPoint x: 1488, startPoint y: 382, endPoint x: 1468, endPoint y: 401, distance: 27.6
click at [1482, 386] on link "Actions" at bounding box center [1484, 388] width 58 height 17
click at [1380, 414] on link "Resend" at bounding box center [1424, 414] width 157 height 31
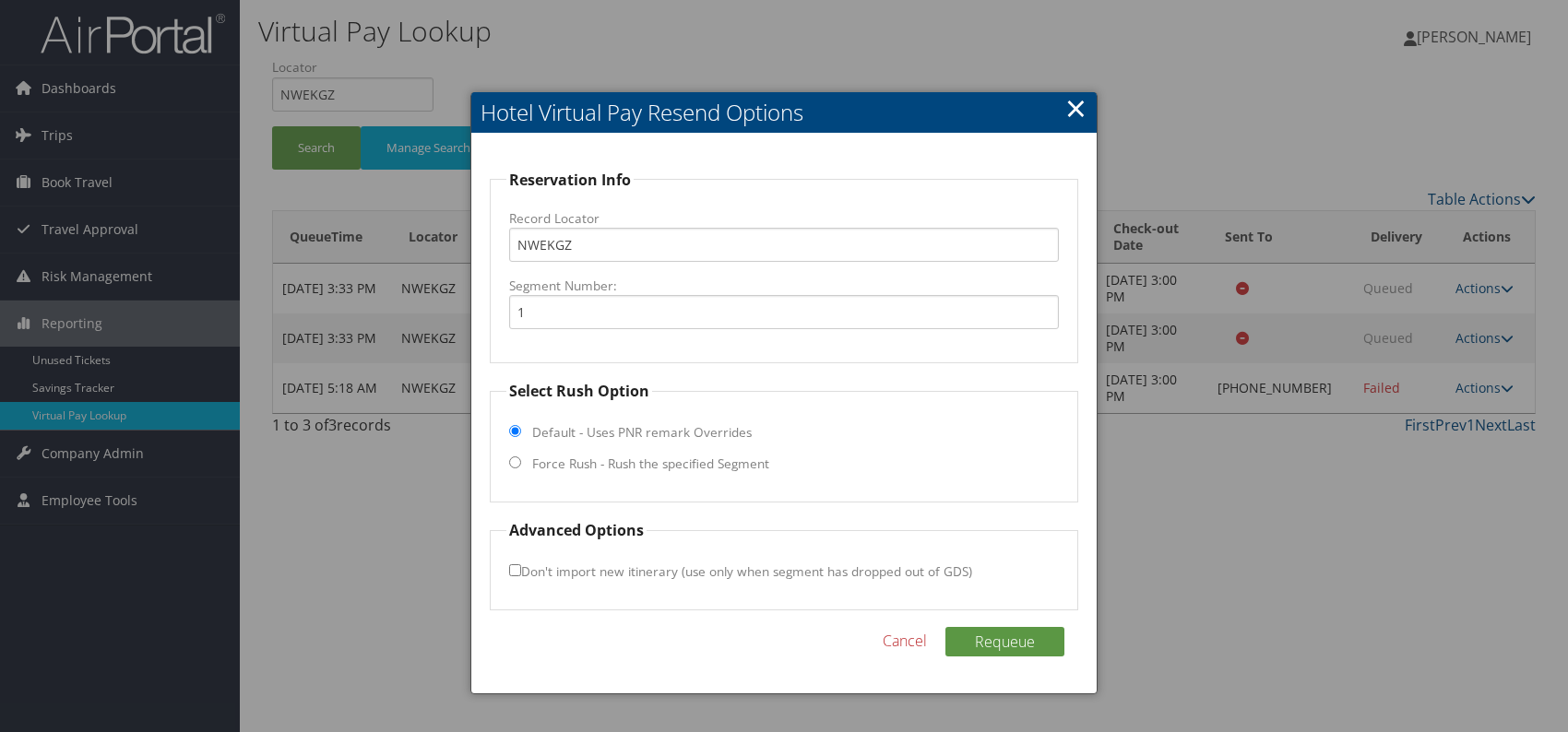
click at [518, 464] on input "Force Rush - Rush the specified Segment" at bounding box center [515, 463] width 12 height 12
radio input "true"
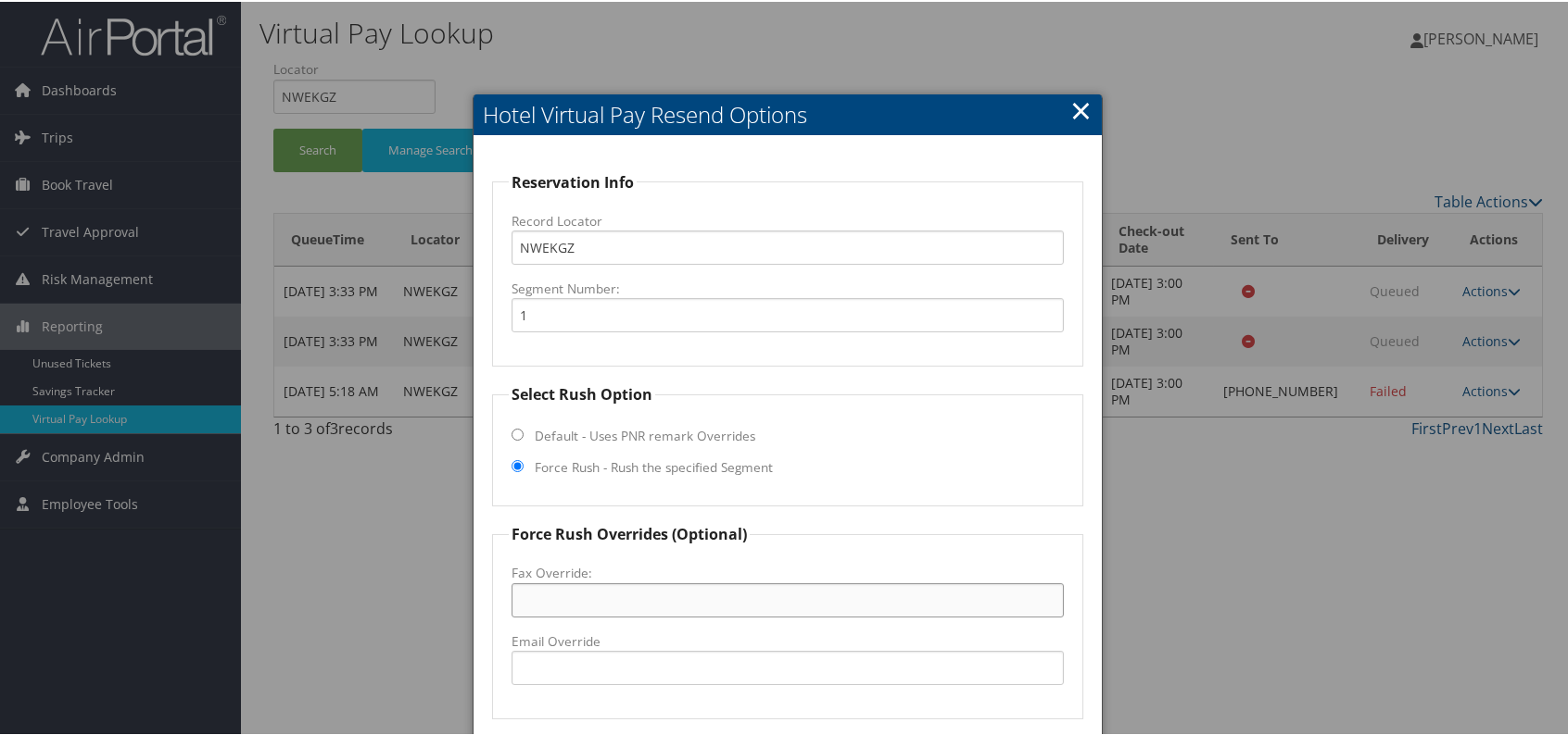
paste input "907-563-9636"
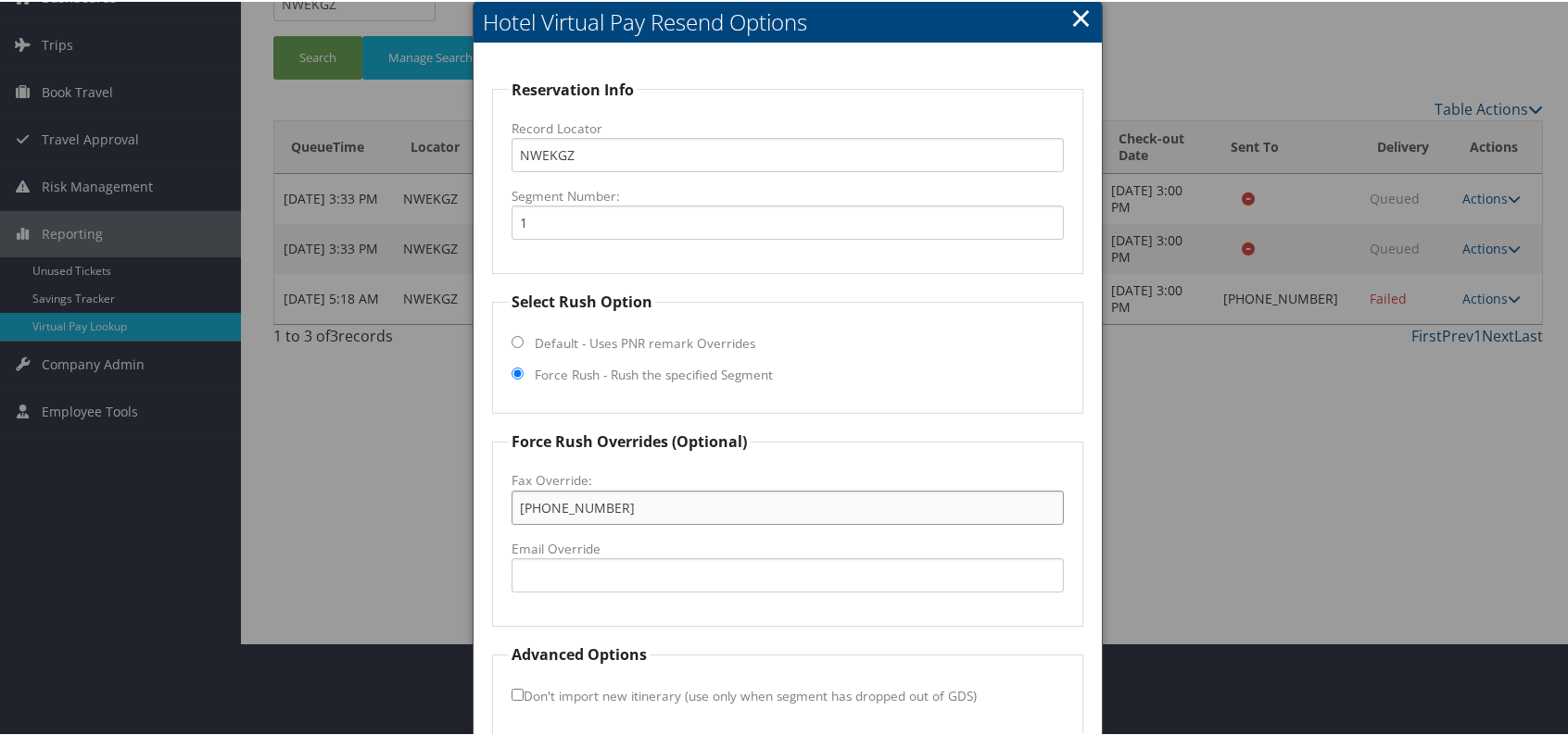
scroll to position [173, 0]
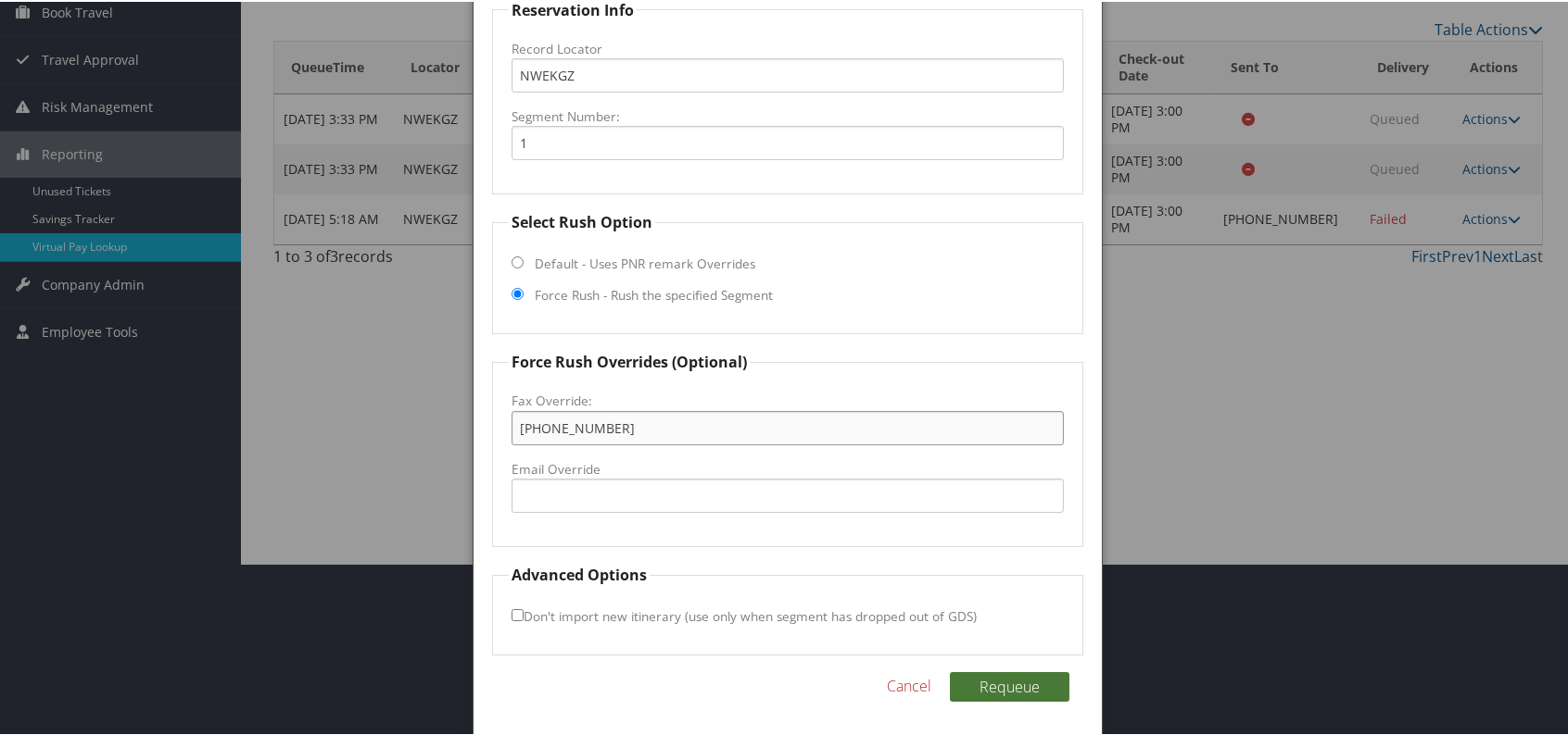
type input "907-563-9636"
click at [996, 679] on button "Requeue" at bounding box center [1009, 686] width 119 height 30
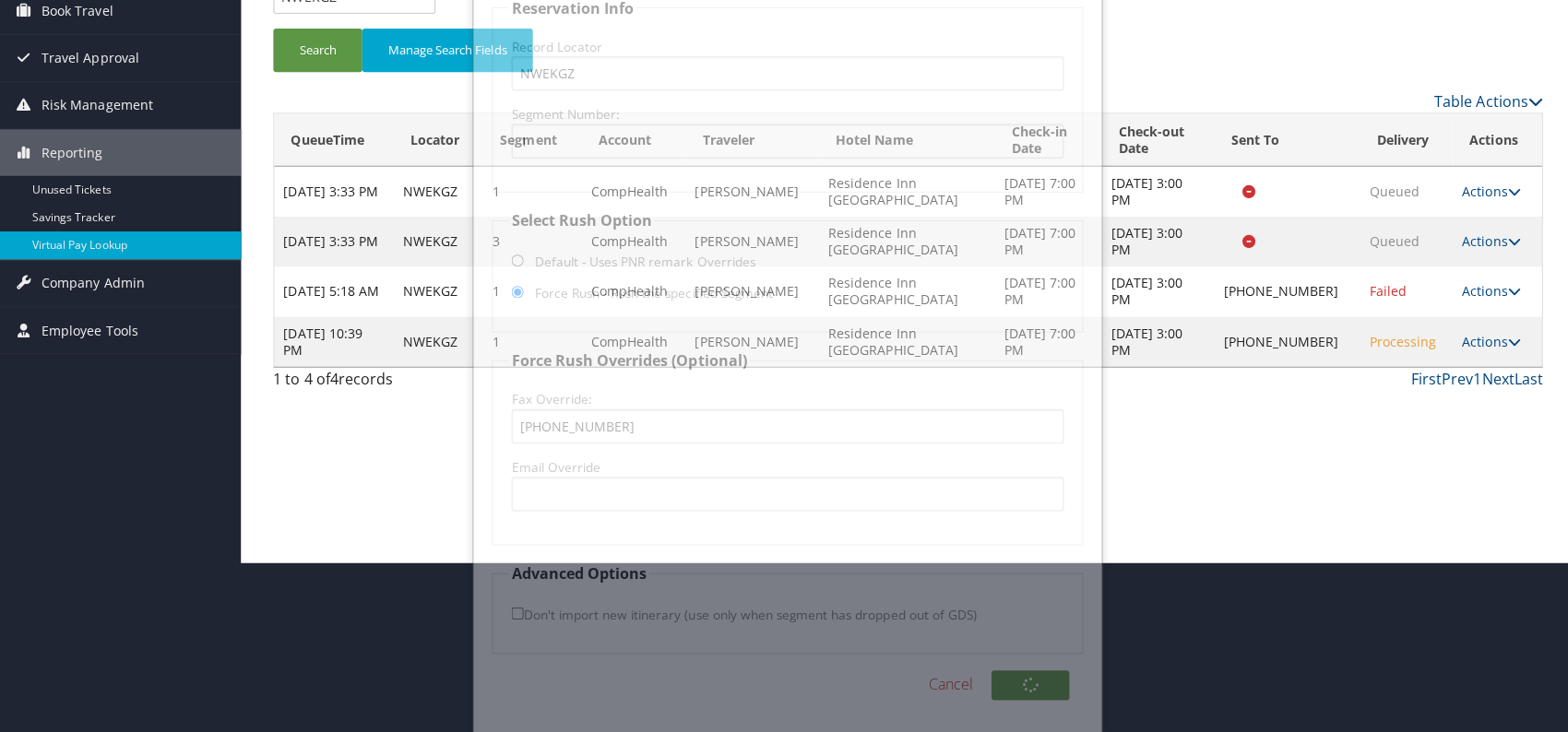
scroll to position [0, 0]
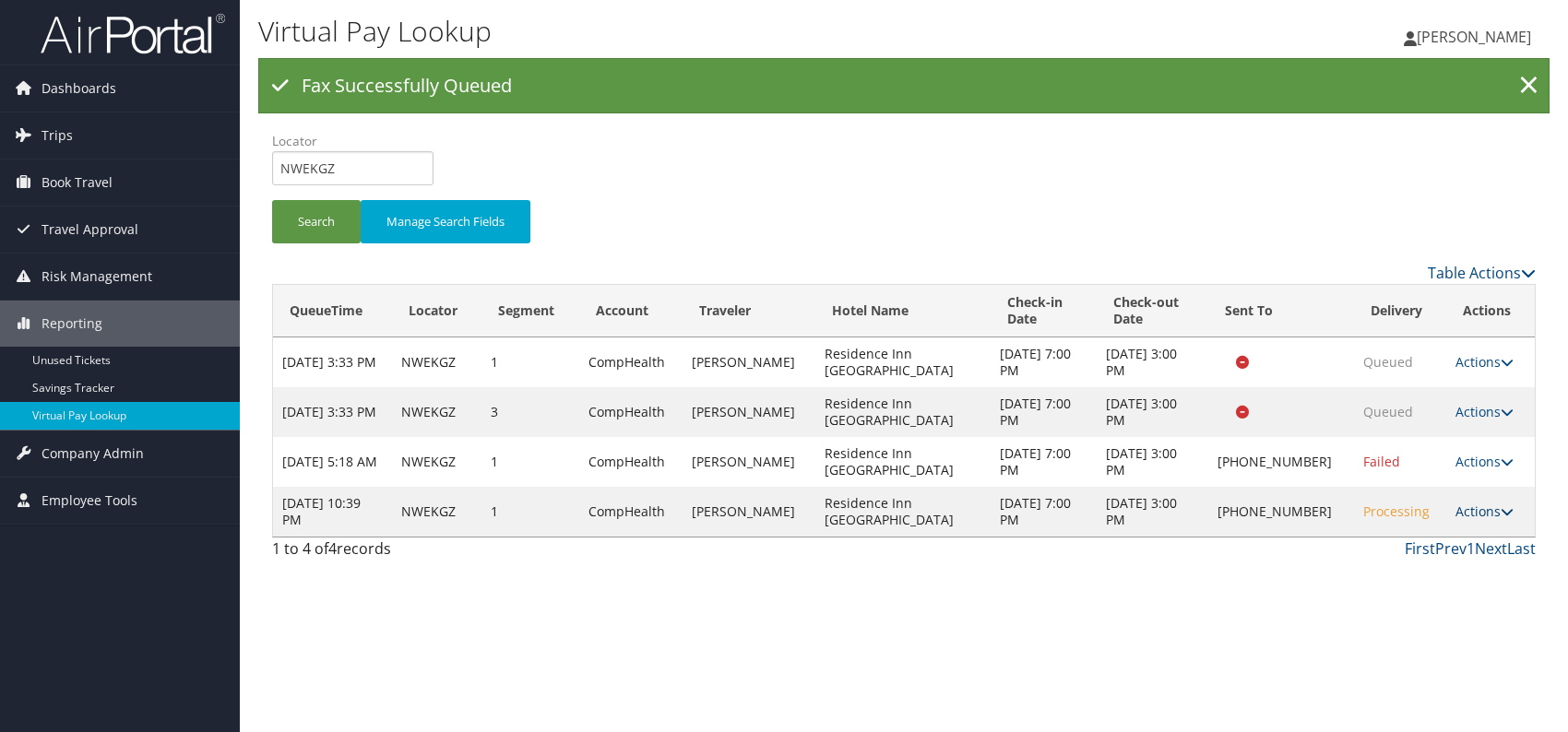
click at [1486, 508] on link "Actions" at bounding box center [1484, 512] width 58 height 17
click at [1387, 567] on link "Logs" at bounding box center [1424, 569] width 157 height 31
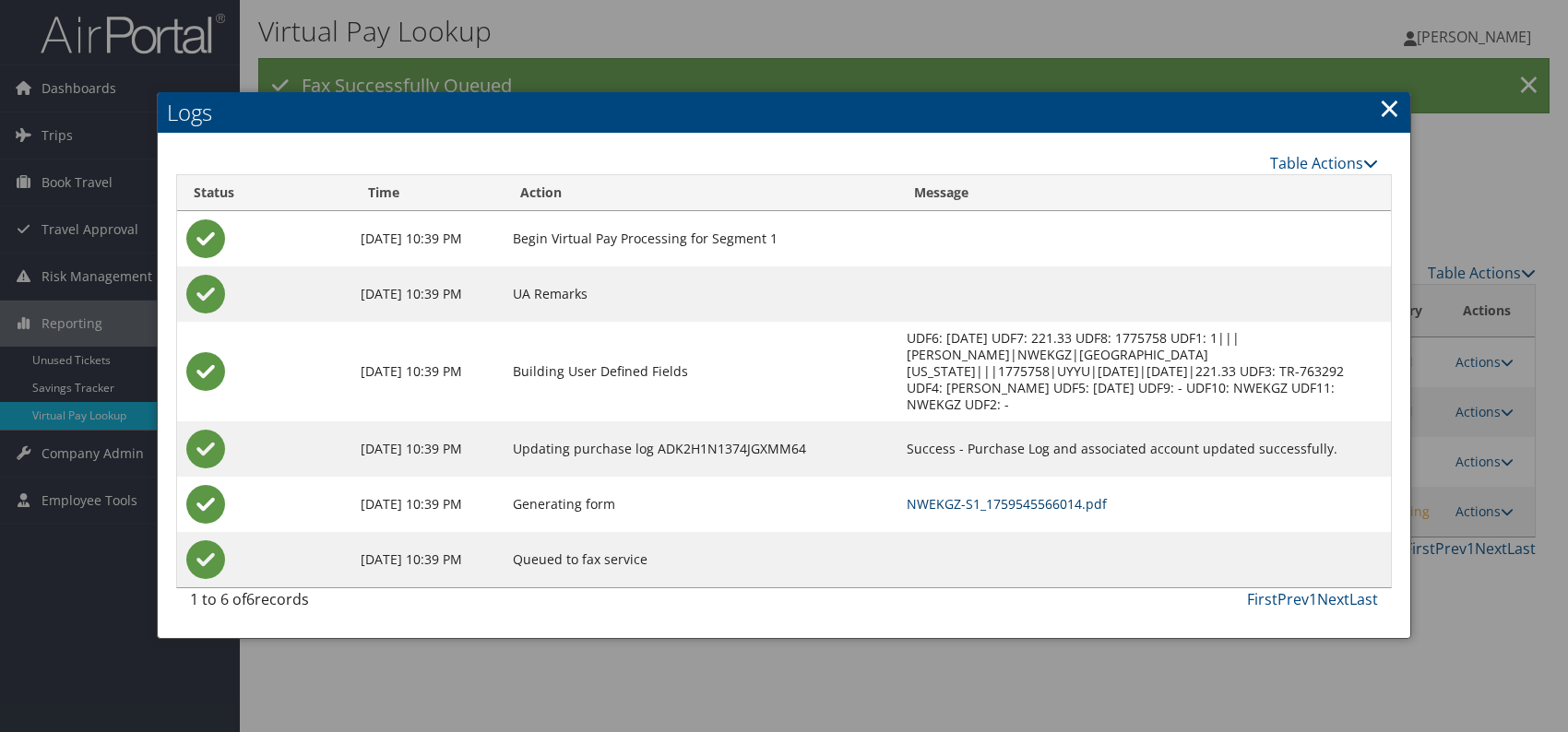
click at [1045, 495] on link "NWEKGZ-S1_1759545566014.pdf" at bounding box center [1006, 504] width 200 height 17
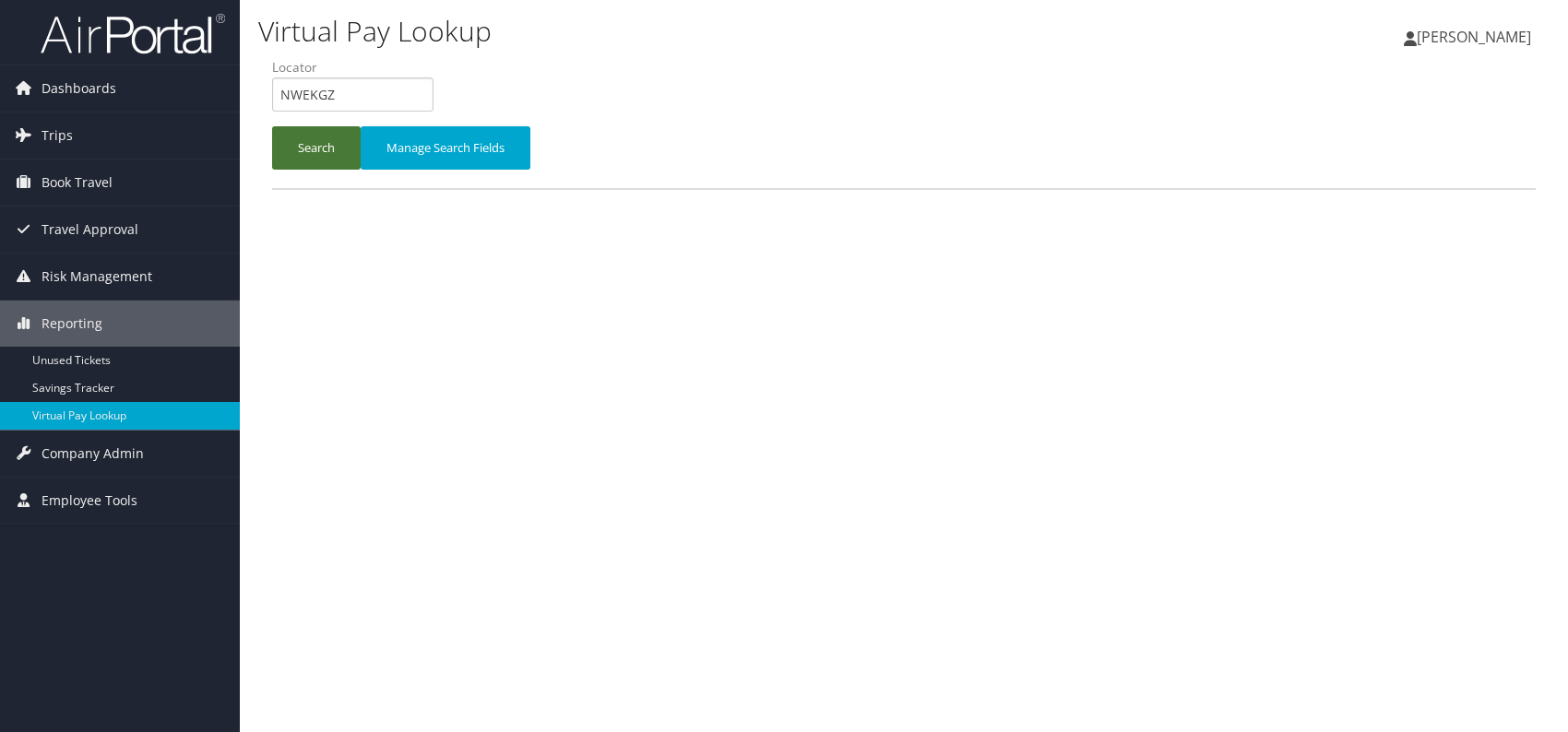
click at [318, 156] on button "Search" at bounding box center [317, 148] width 89 height 43
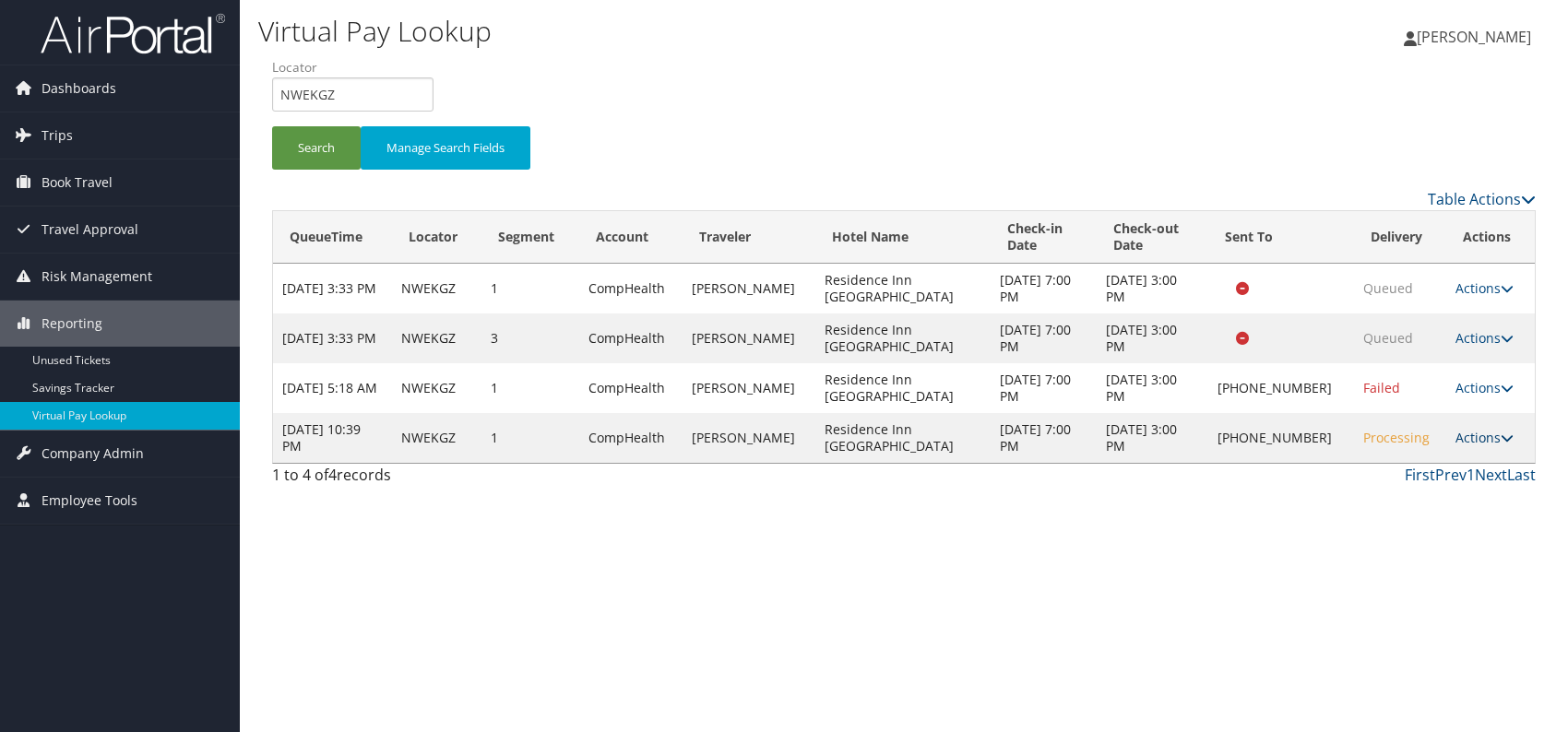
click at [1484, 429] on link "Actions" at bounding box center [1484, 437] width 58 height 17
click at [1408, 463] on link "Resend" at bounding box center [1424, 464] width 157 height 31
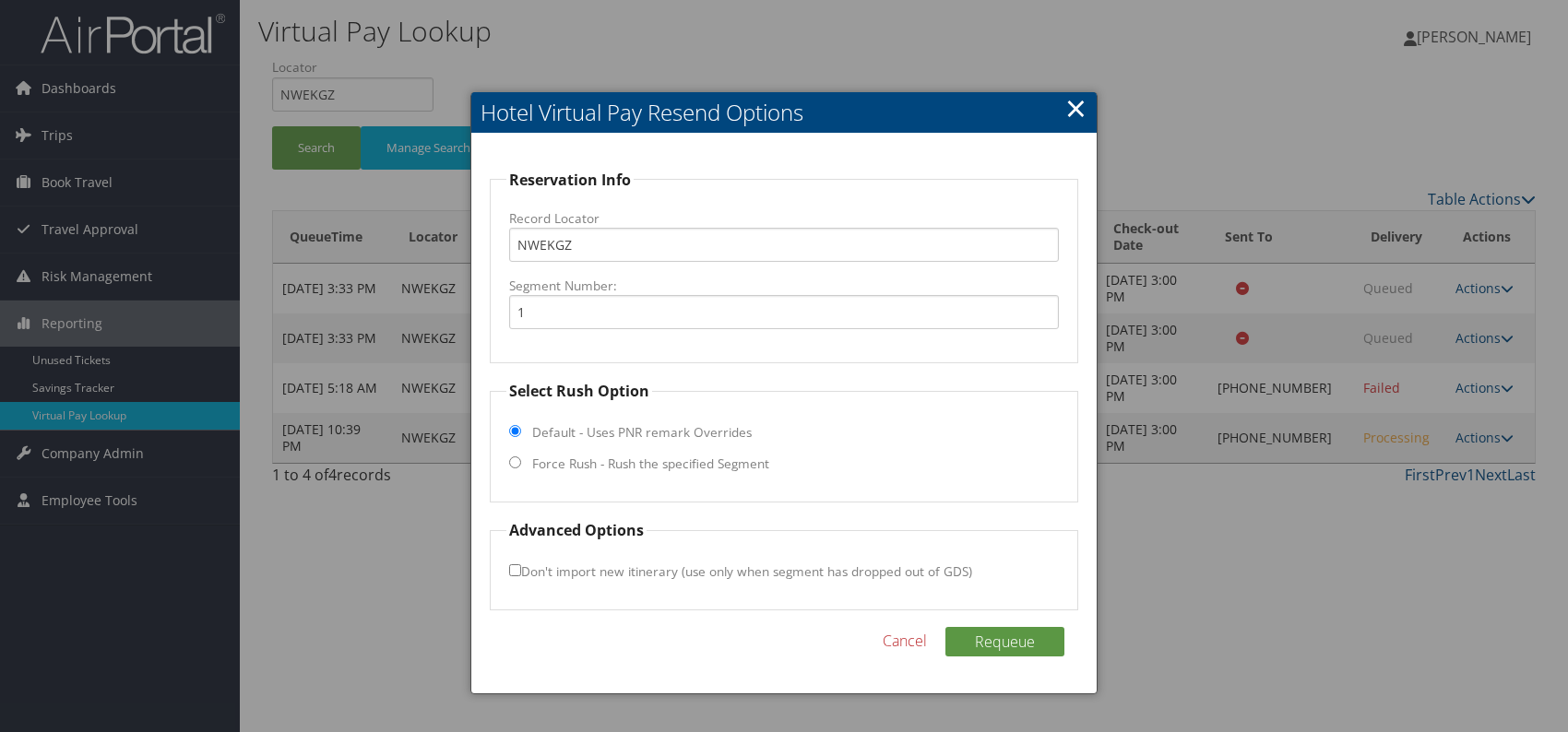
drag, startPoint x: 514, startPoint y: 466, endPoint x: 525, endPoint y: 493, distance: 29.2
click at [513, 465] on input "Force Rush - Rush the specified Segment" at bounding box center [515, 463] width 12 height 12
radio input "true"
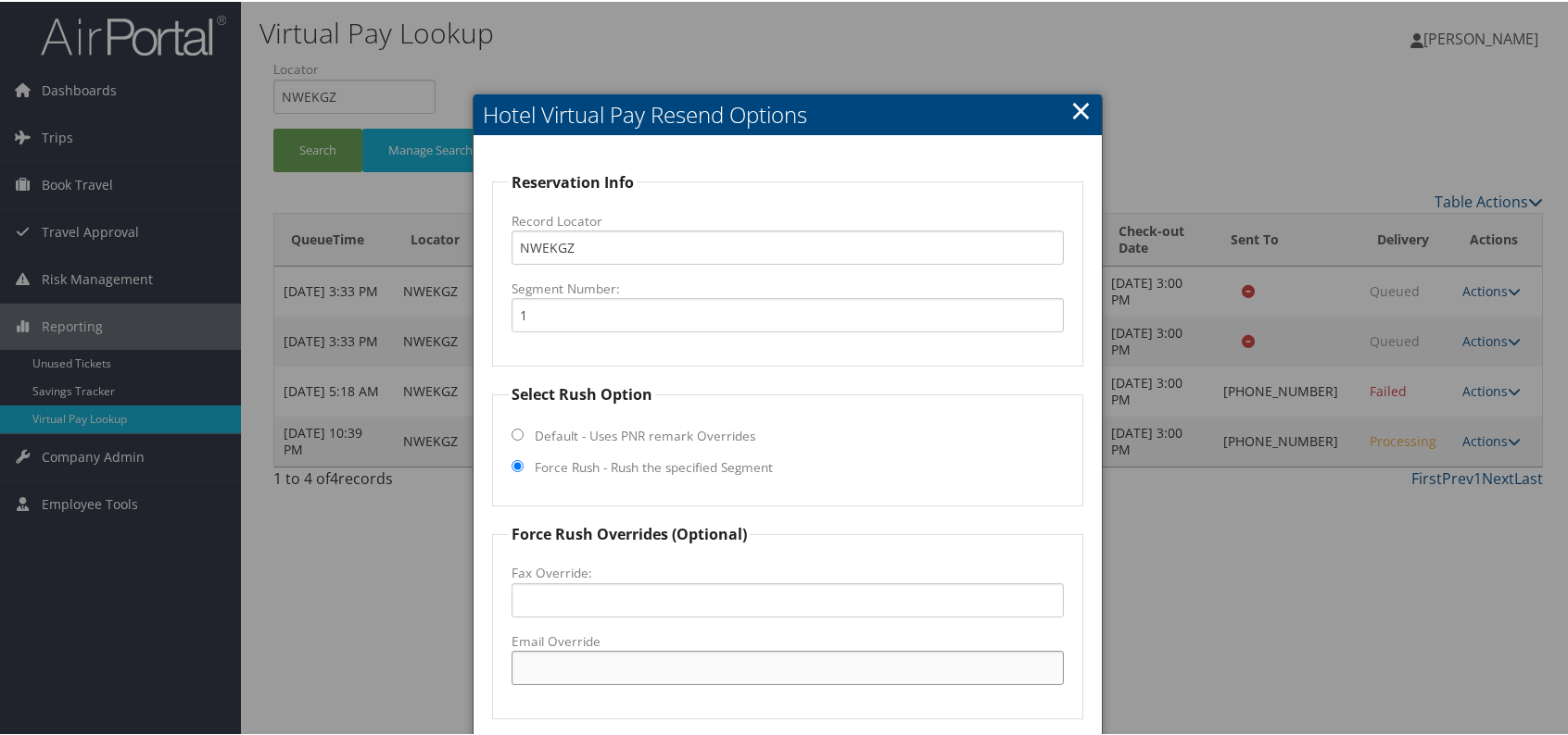
drag, startPoint x: 611, startPoint y: 663, endPoint x: 622, endPoint y: 664, distance: 11.0
click at [611, 663] on input "Email Override" at bounding box center [787, 666] width 552 height 34
drag, startPoint x: 753, startPoint y: 664, endPoint x: 523, endPoint y: 665, distance: 230.0
click at [492, 668] on fieldset "Force Rush Overrides (Optional) Fax Override: Email Override [EMAIL_ADDRESS][DO…" at bounding box center [787, 620] width 591 height 197
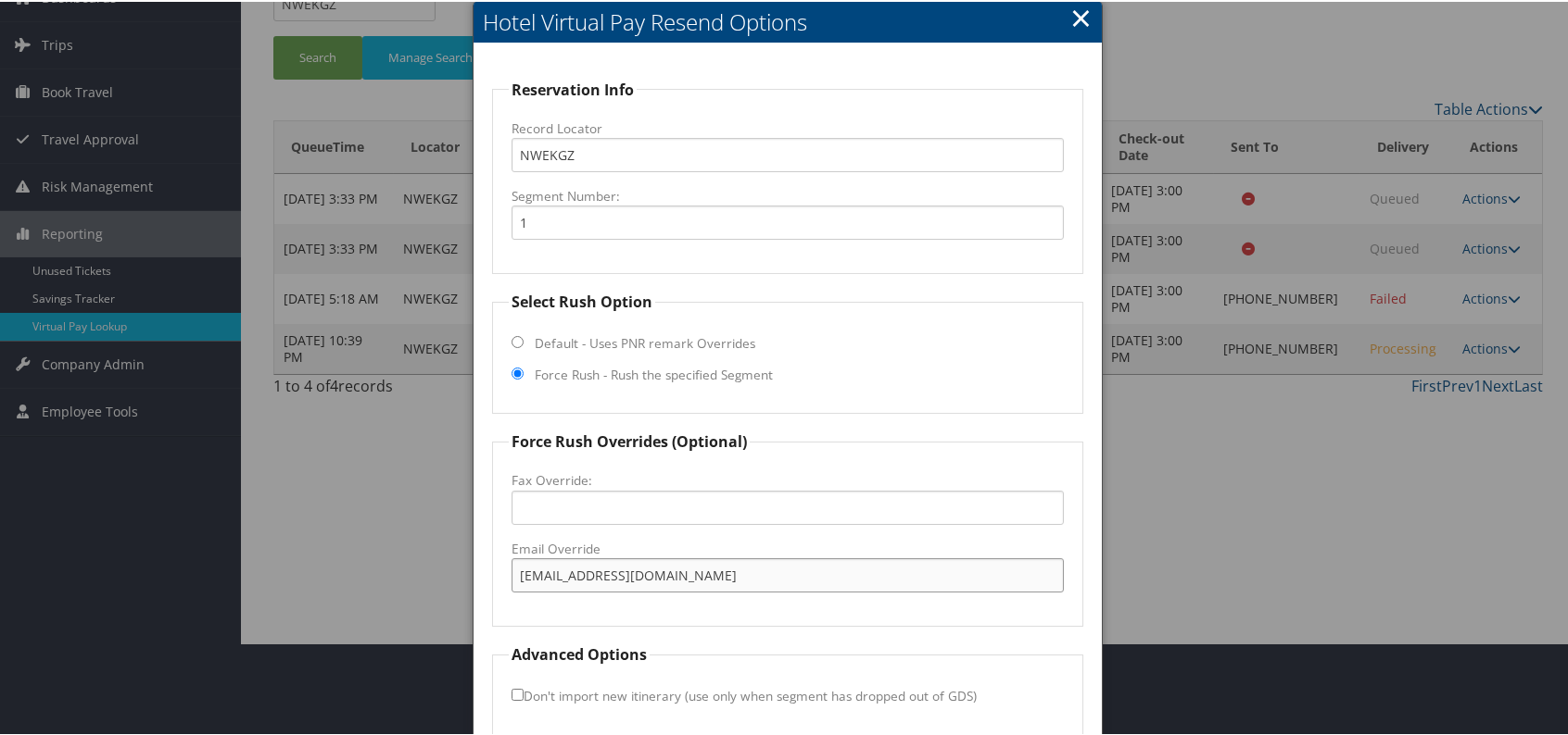
scroll to position [173, 0]
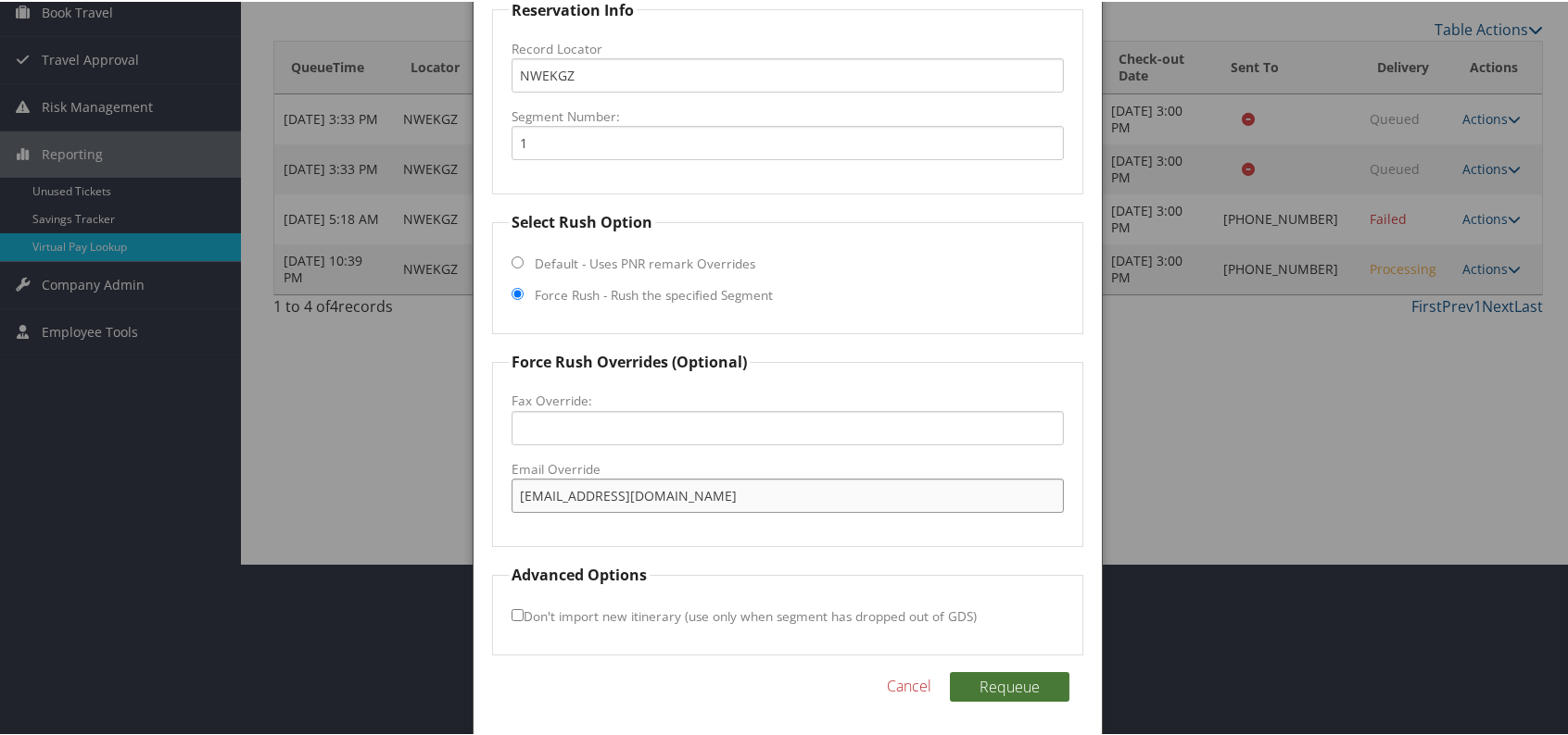
type input "[EMAIL_ADDRESS][DOMAIN_NAME]"
click at [1004, 687] on button "Requeue" at bounding box center [1009, 686] width 119 height 30
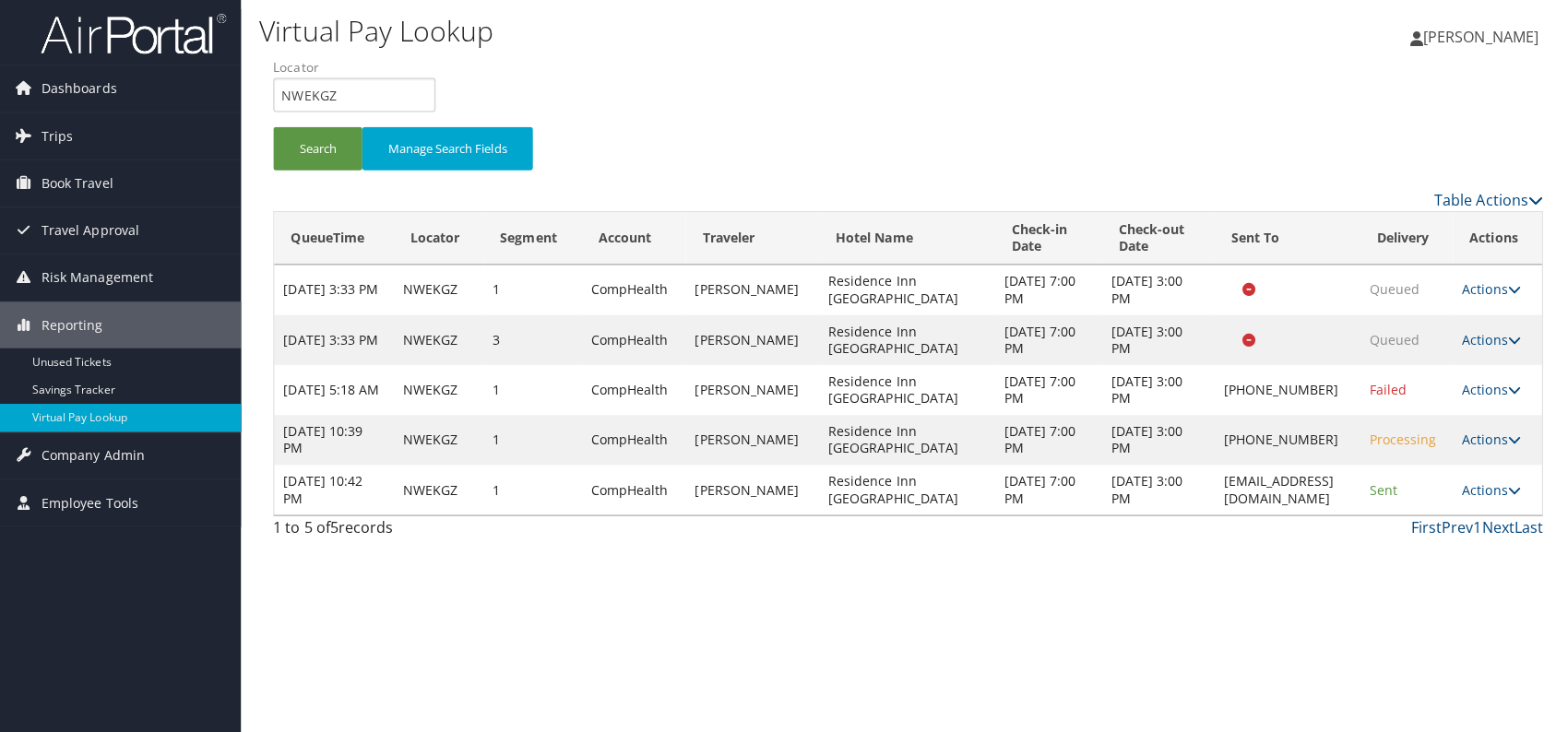
scroll to position [0, 0]
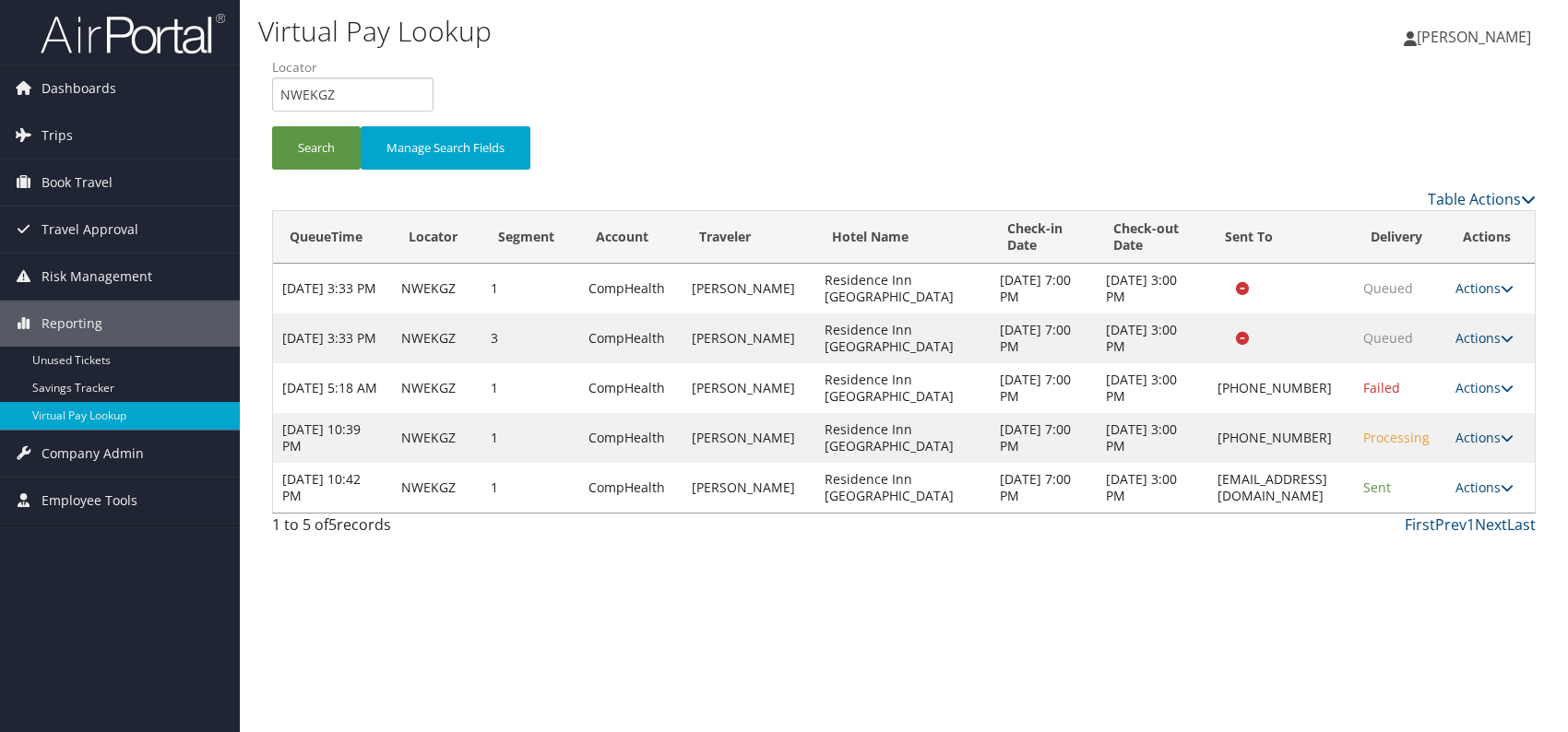
drag, startPoint x: 1339, startPoint y: 487, endPoint x: 1136, endPoint y: 491, distance: 203.0
click at [1208, 491] on td "[EMAIL_ADDRESS][DOMAIN_NAME]" at bounding box center [1280, 489] width 145 height 50
copy td "[EMAIL_ADDRESS][DOMAIN_NAME]"
drag, startPoint x: 766, startPoint y: 479, endPoint x: 815, endPoint y: 498, distance: 52.6
click at [815, 498] on td "Residence Inn [GEOGRAPHIC_DATA]" at bounding box center [902, 489] width 175 height 50
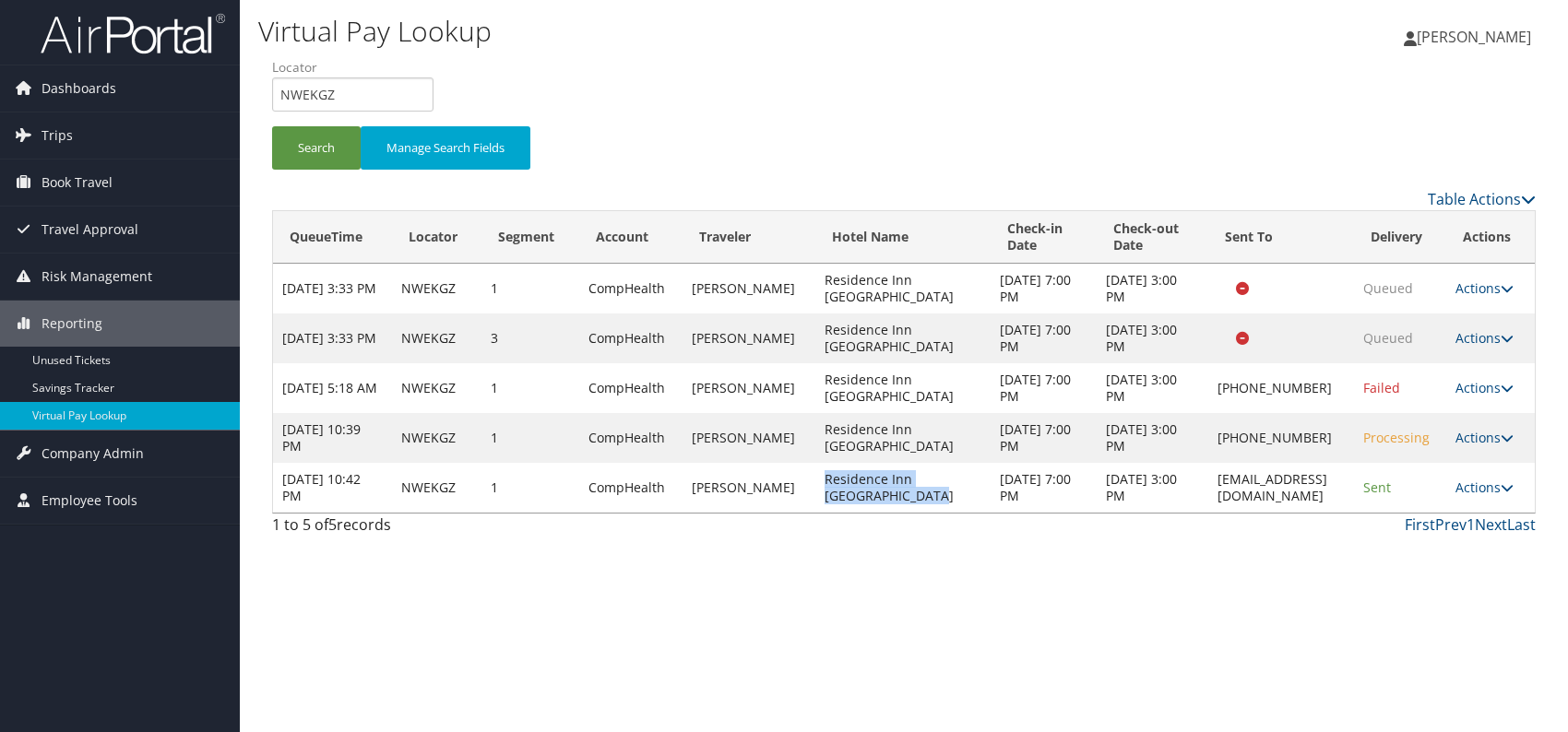
copy td "Residence Inn [GEOGRAPHIC_DATA]"
click at [1079, 605] on div "Virtual Pay Lookup [PERSON_NAME] [PERSON_NAME] My Settings Travel Agency Contac…" at bounding box center [904, 366] width 1329 height 732
drag, startPoint x: 324, startPoint y: 100, endPoint x: 282, endPoint y: 97, distance: 42.1
click at [282, 97] on input "NWEKGZ" at bounding box center [352, 94] width 161 height 34
paste input "QDMVLF"
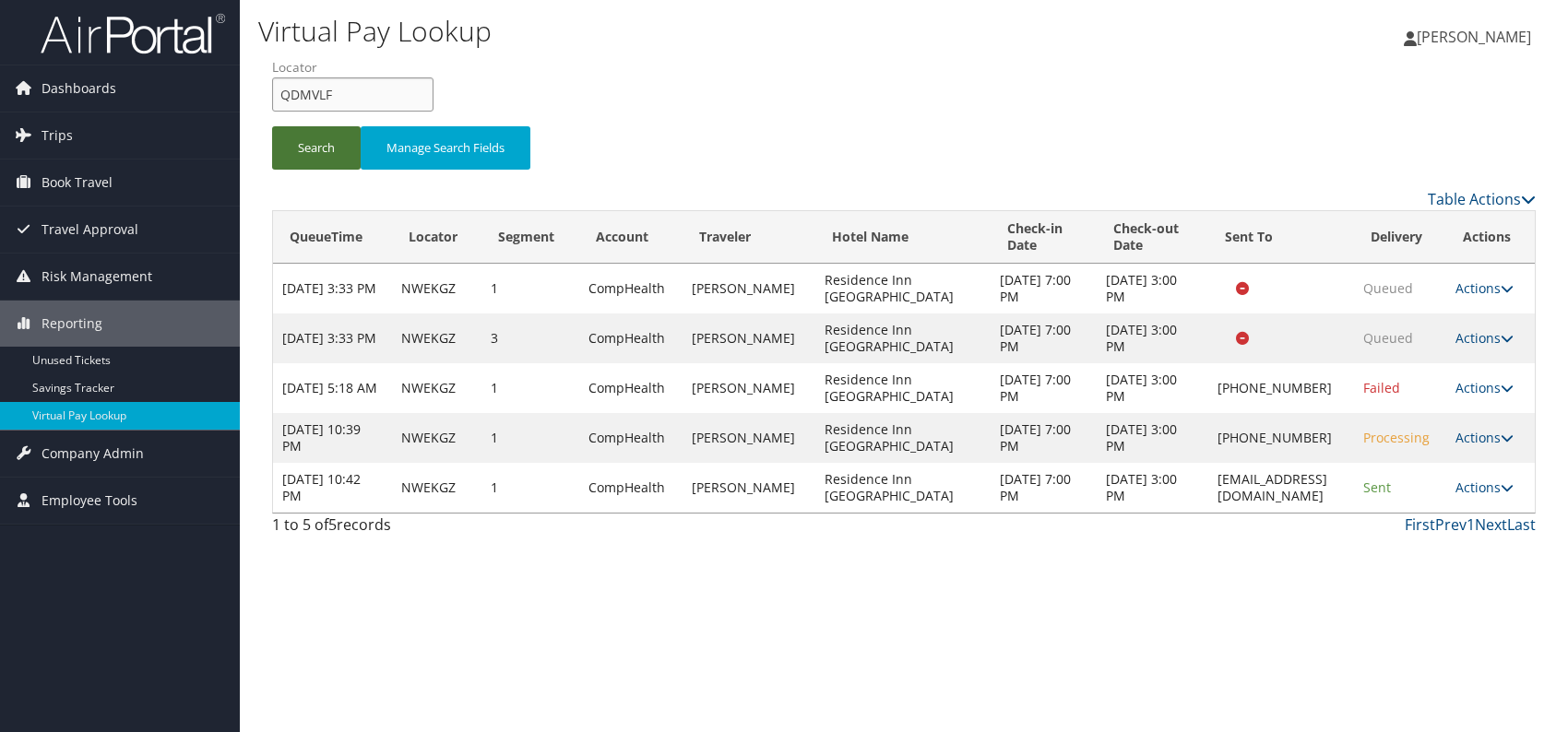
type input "QDMVLF"
click at [306, 129] on button "Search" at bounding box center [317, 148] width 89 height 43
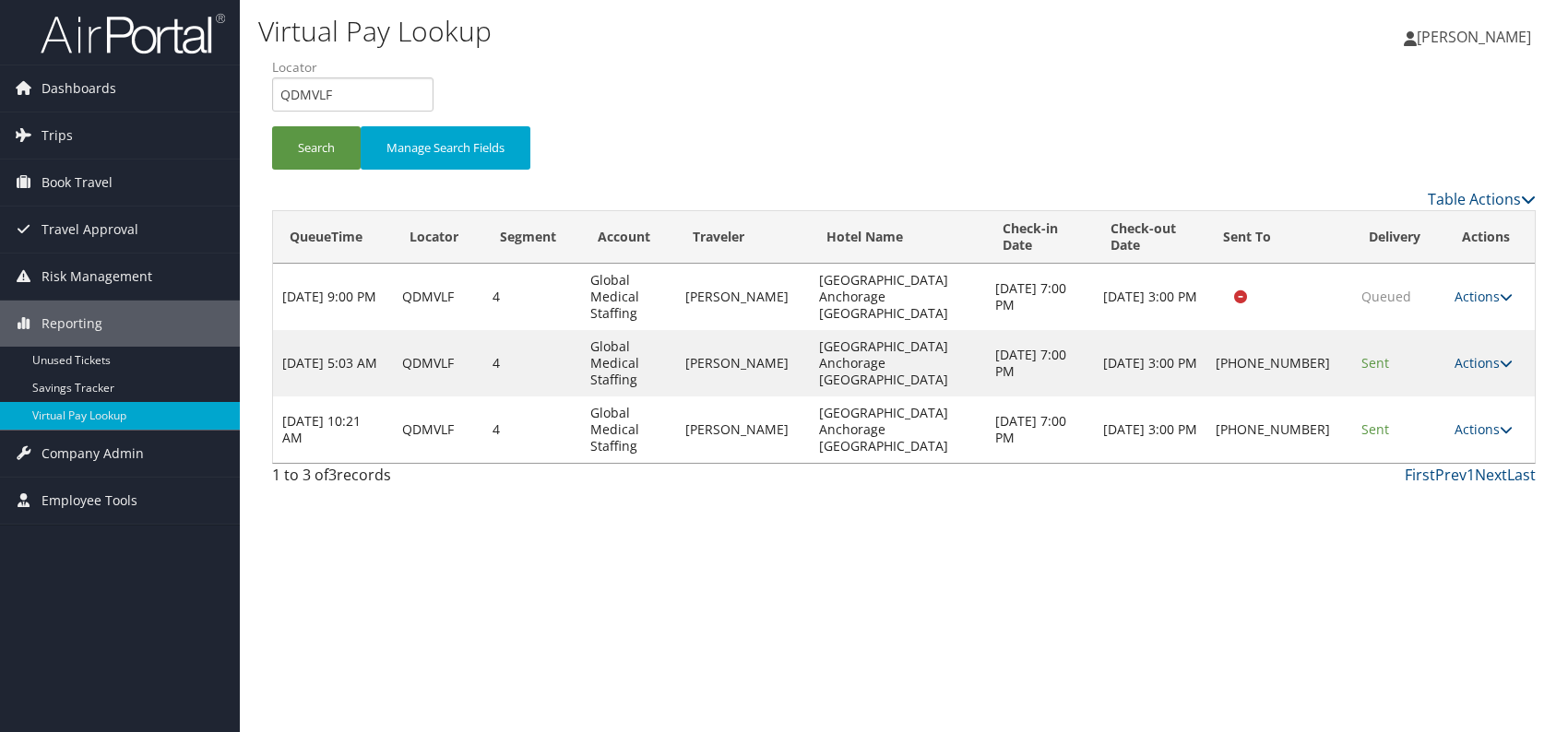
drag, startPoint x: 1141, startPoint y: 74, endPoint x: 1283, endPoint y: 49, distance: 144.2
click at [1141, 74] on div "Search Manage Search Fields" at bounding box center [903, 123] width 1291 height 129
